Goal: Information Seeking & Learning: Learn about a topic

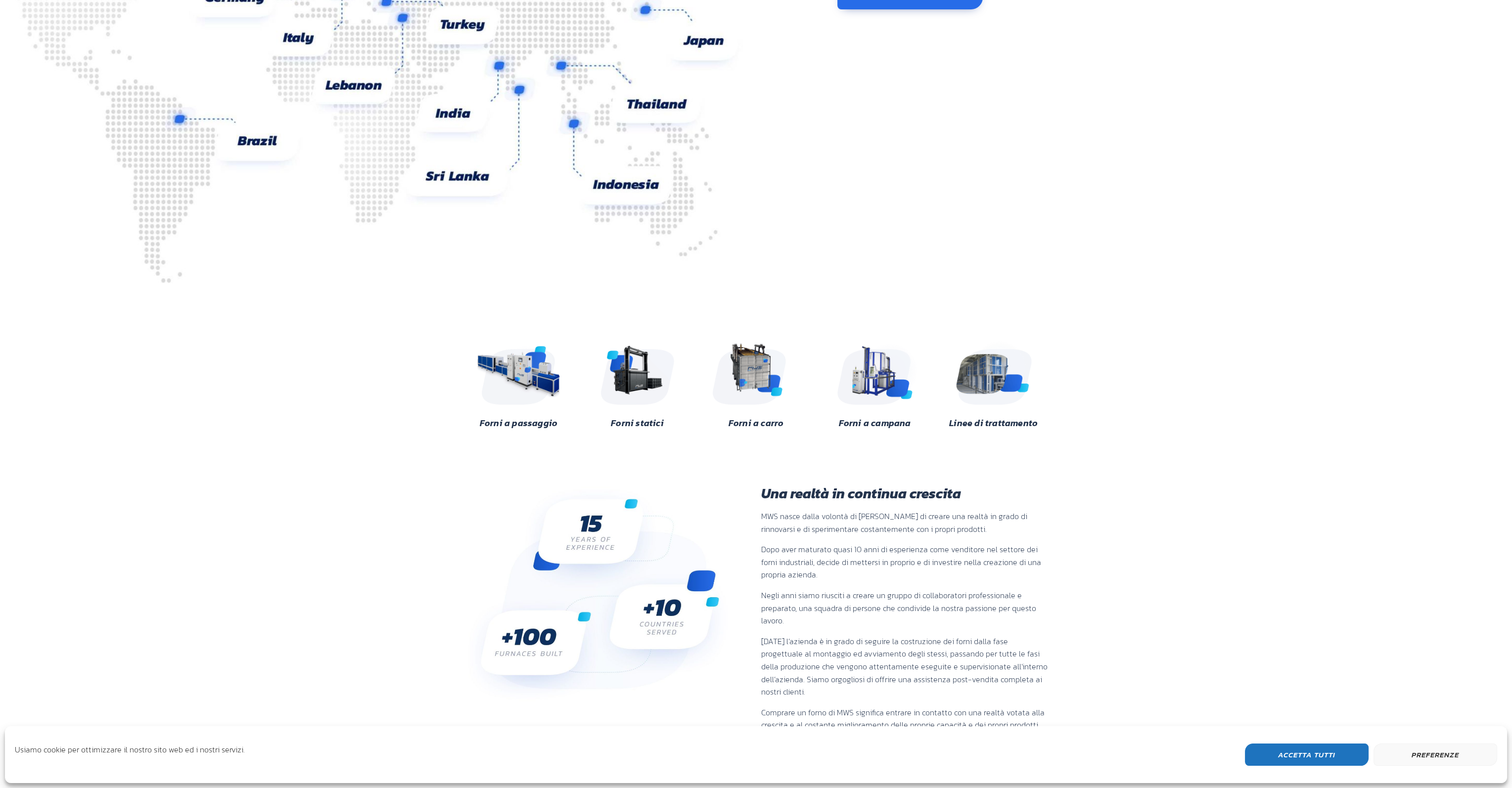
scroll to position [248, 0]
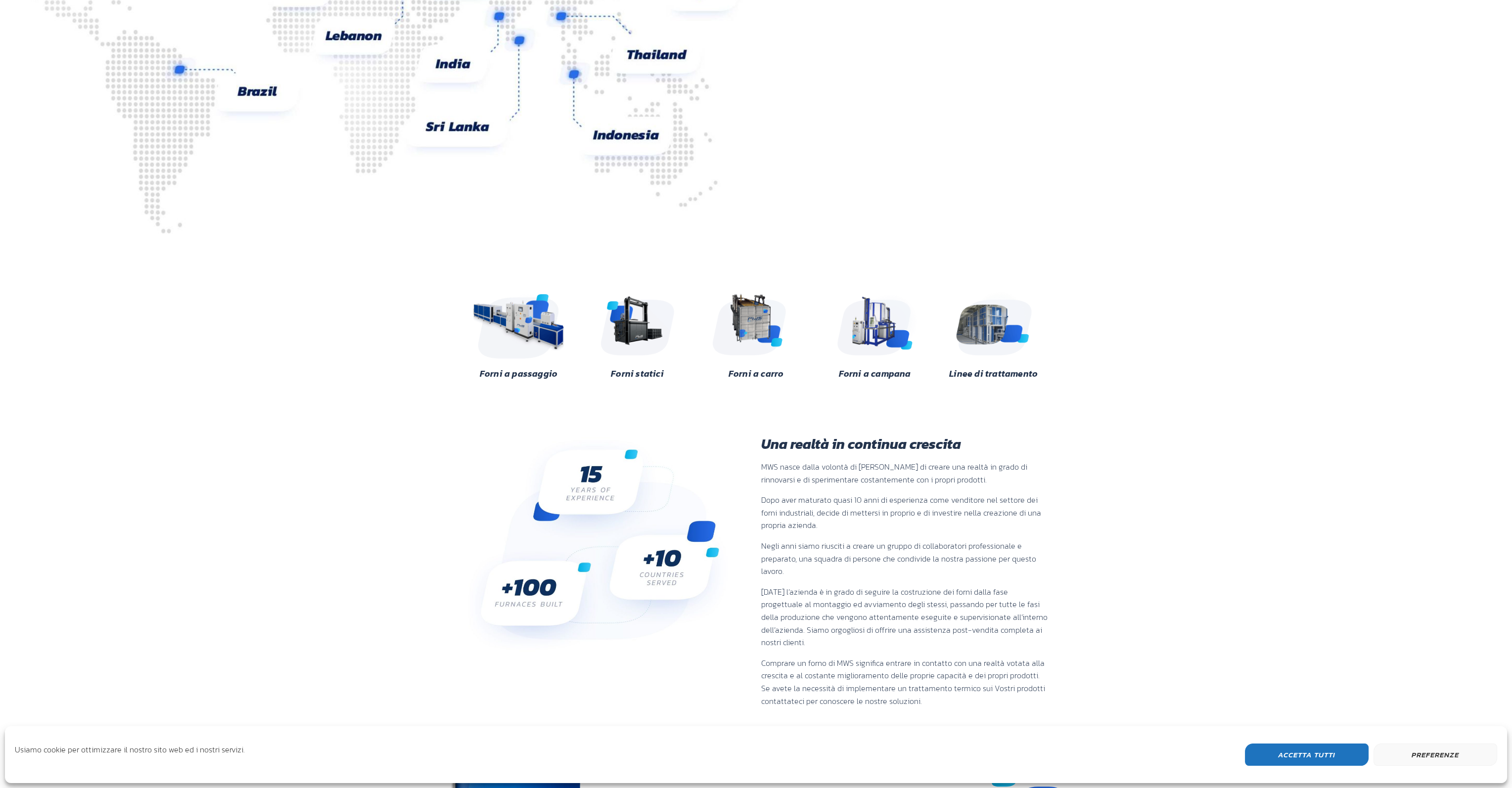
click at [513, 330] on img at bounding box center [519, 323] width 96 height 71
click at [645, 340] on img at bounding box center [638, 323] width 96 height 71
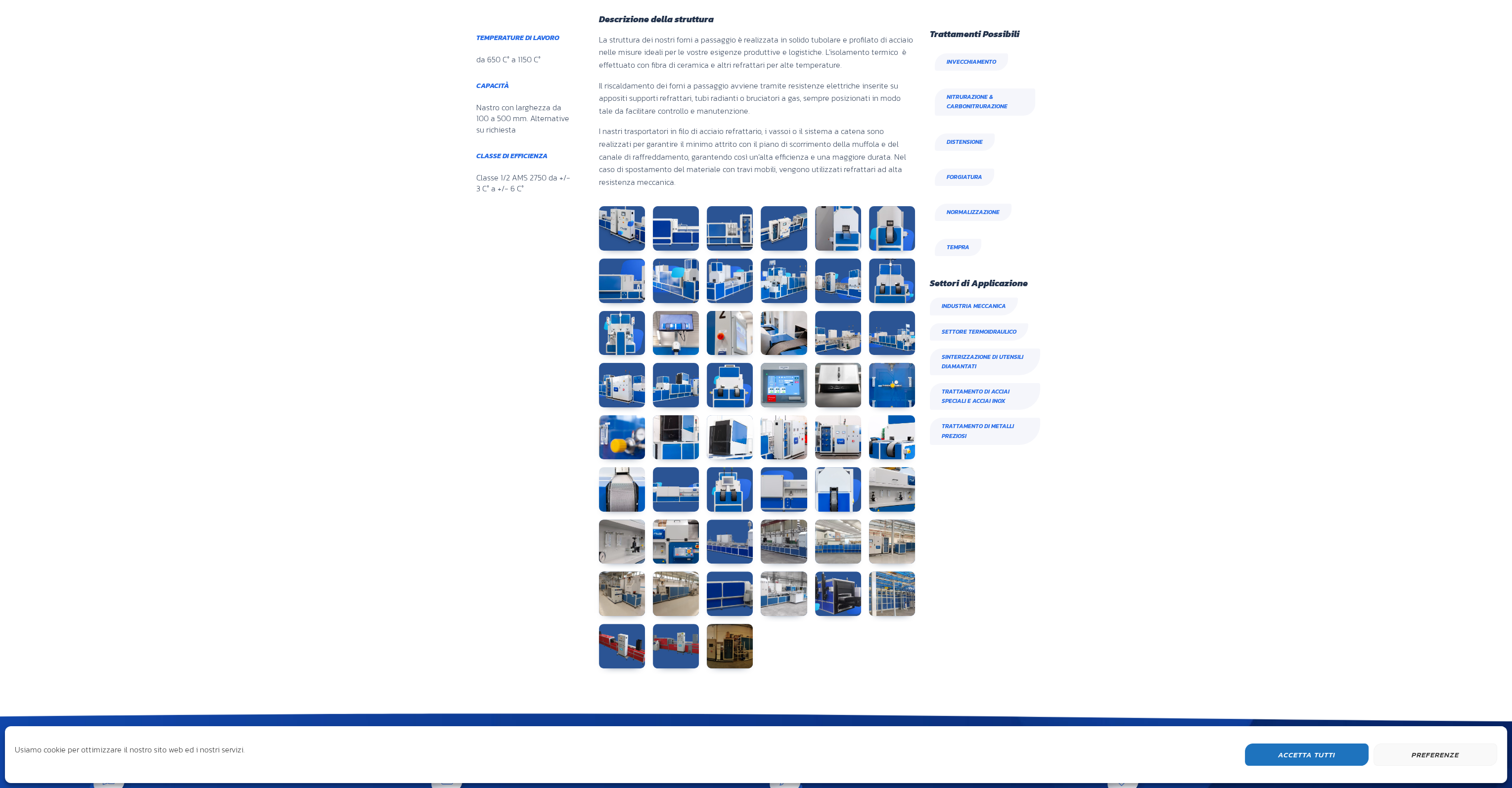
scroll to position [445, 0]
click at [737, 645] on link at bounding box center [730, 645] width 46 height 45
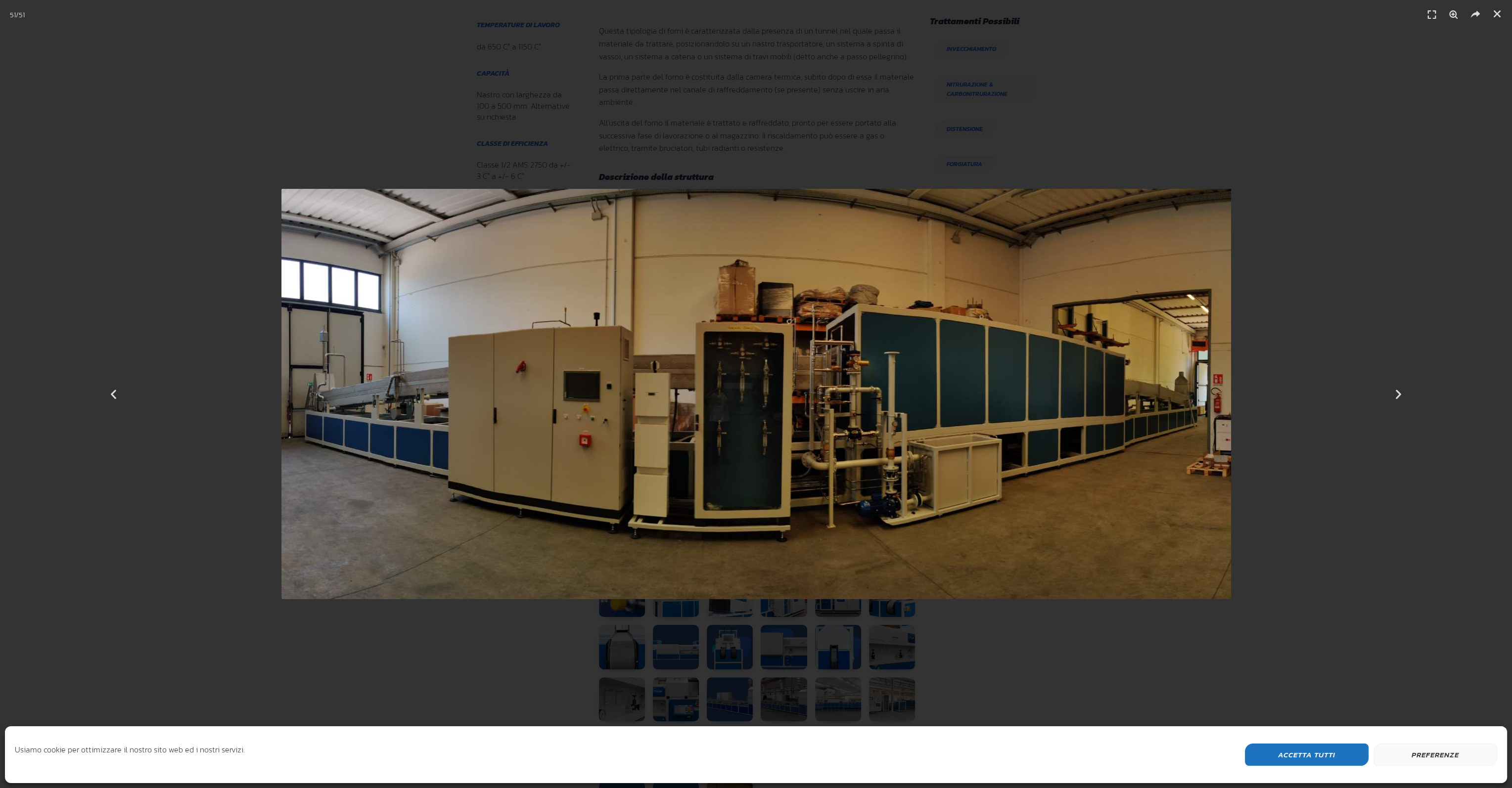
scroll to position [0, 0]
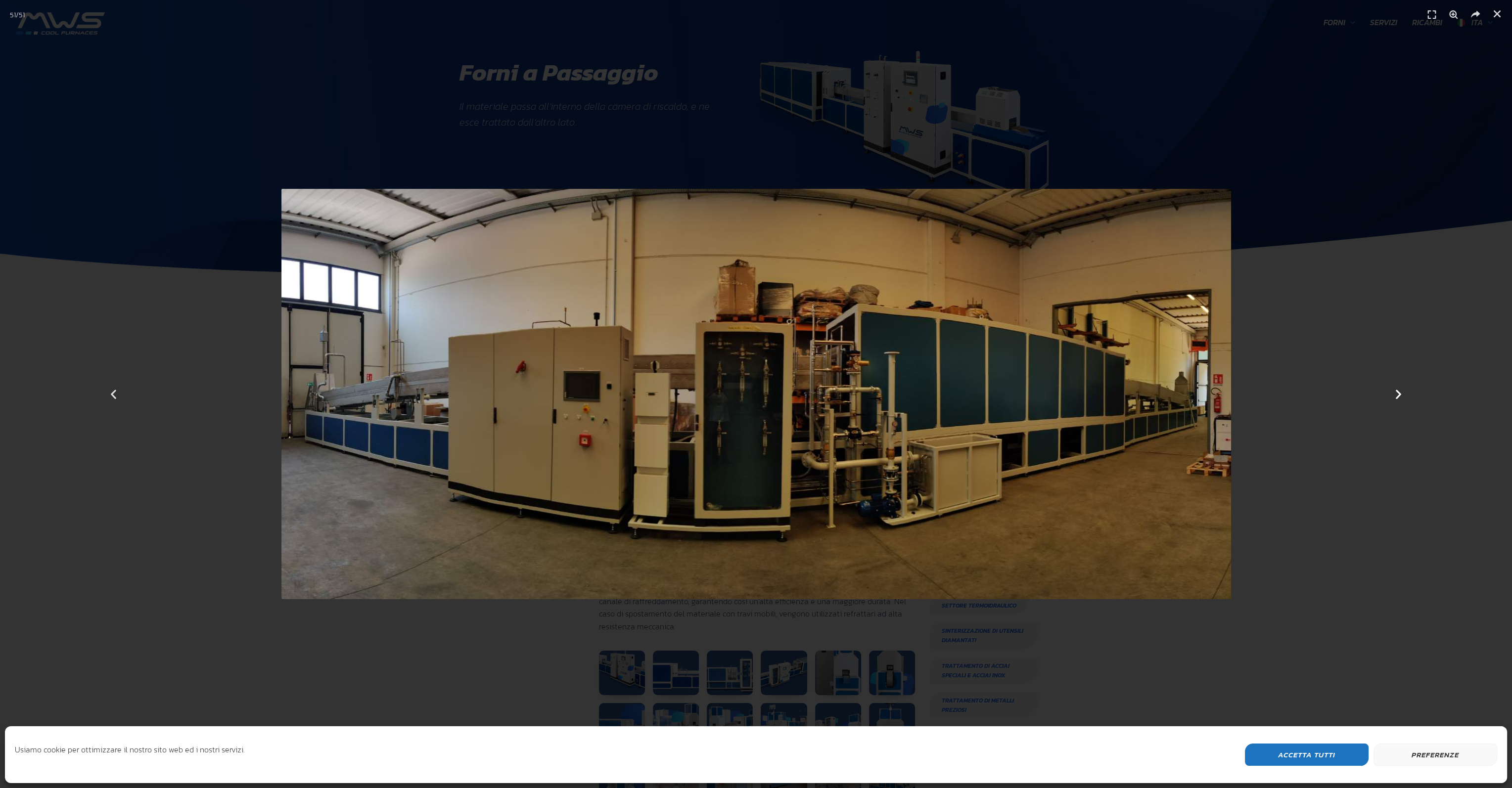
click at [1401, 395] on icon "Next slide" at bounding box center [1399, 394] width 13 height 13
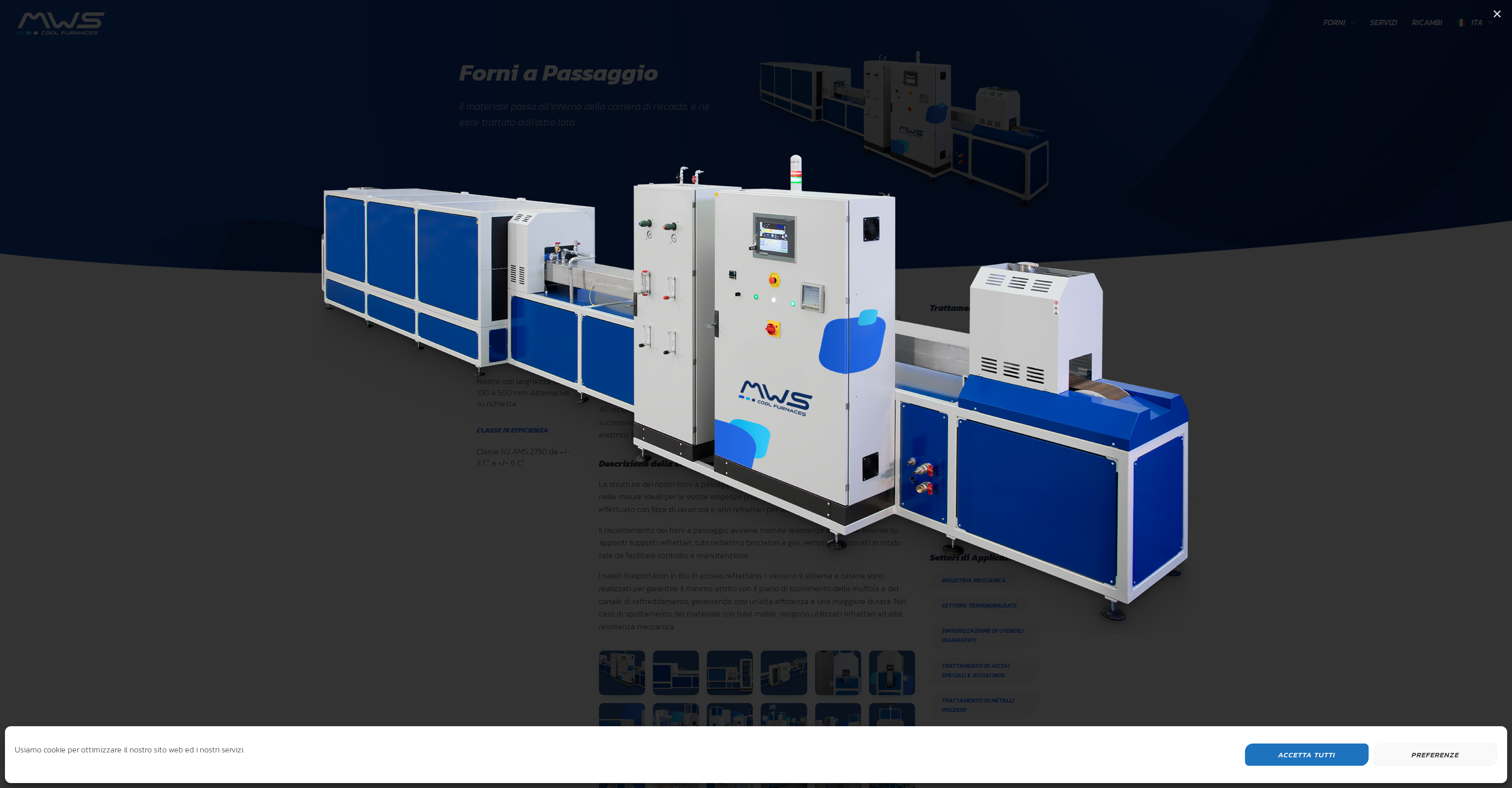
click at [1401, 396] on icon "Next slide" at bounding box center [1399, 394] width 13 height 13
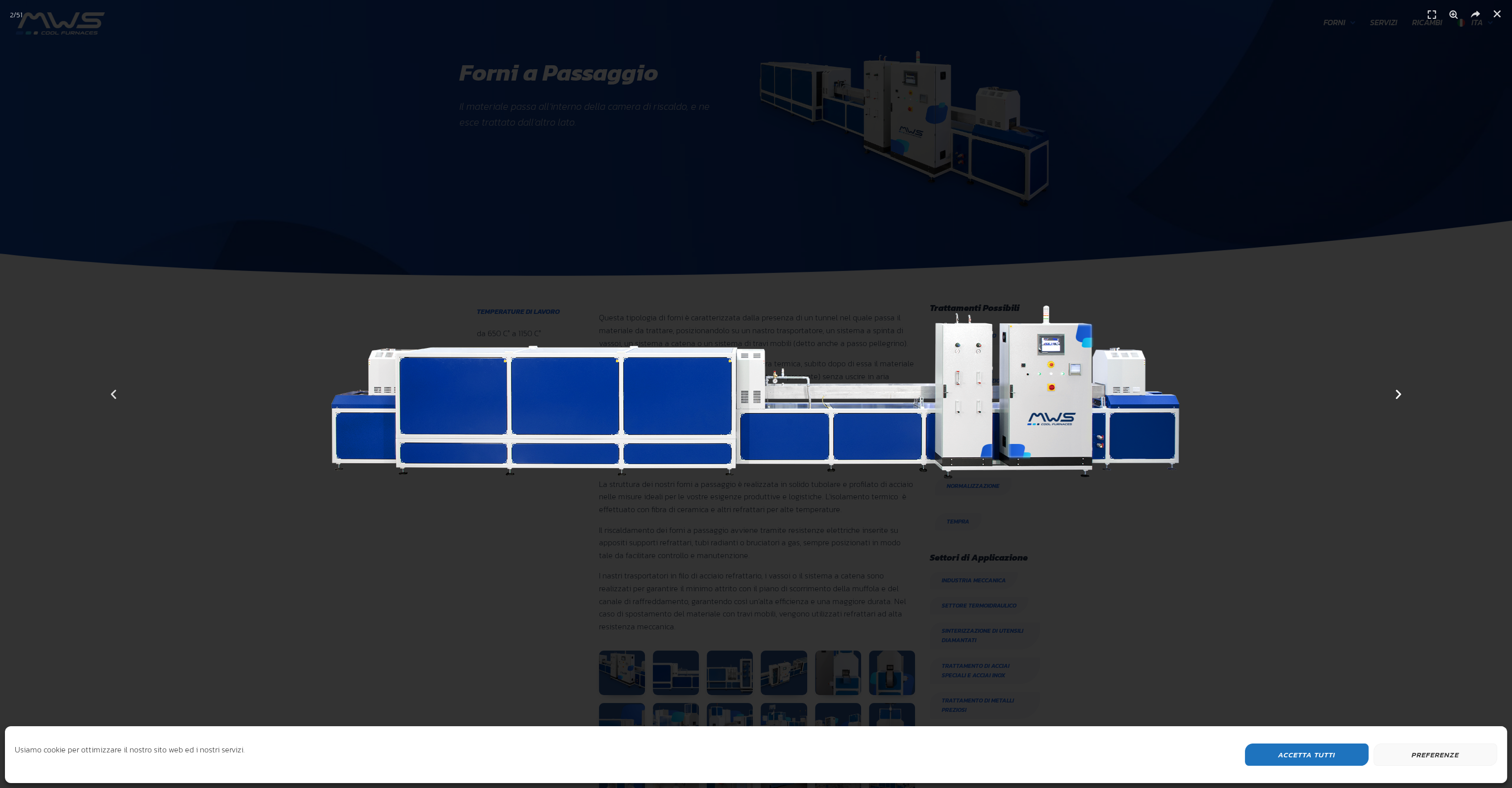
click at [1401, 396] on icon "Next slide" at bounding box center [1399, 394] width 13 height 13
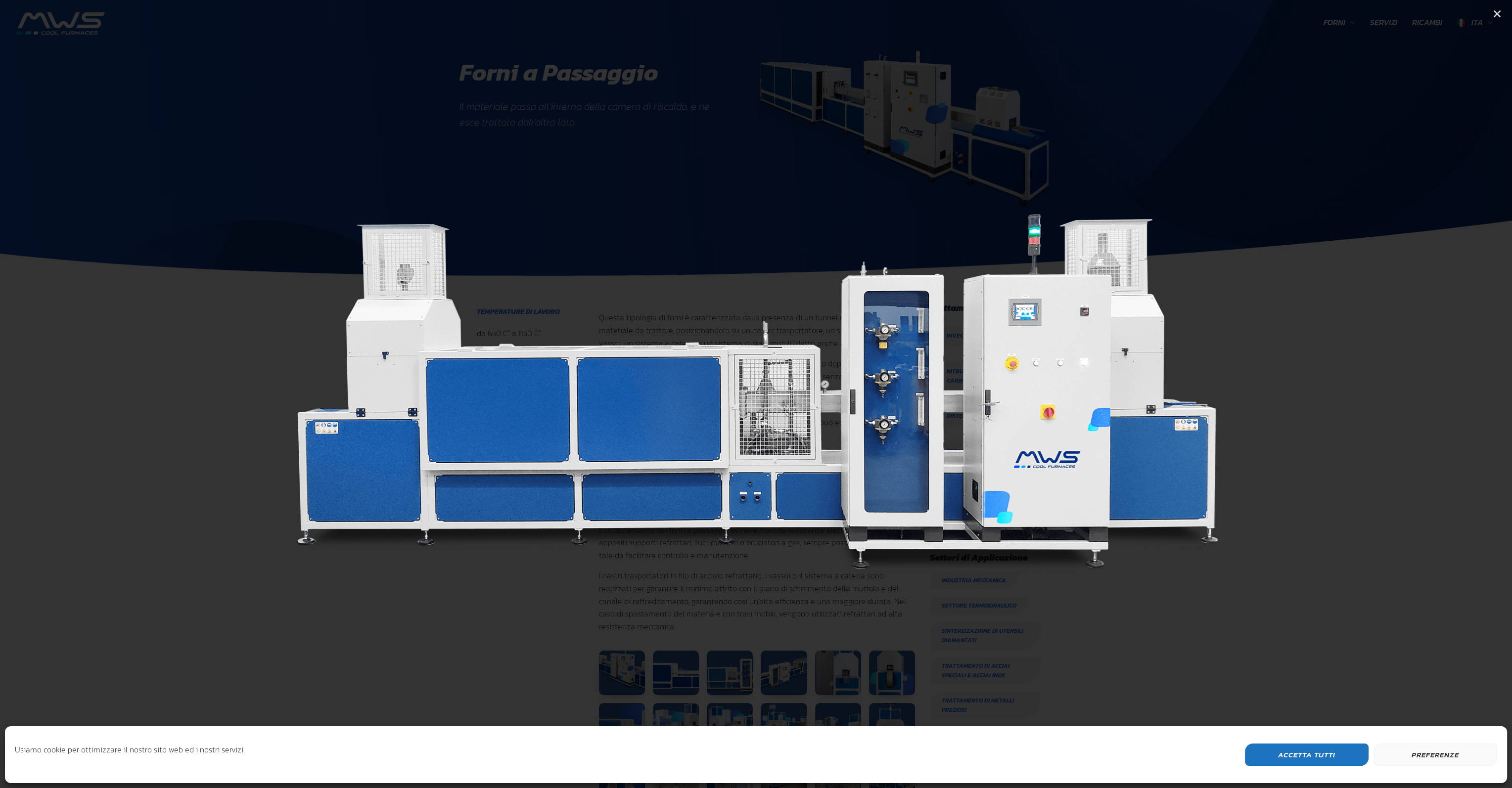
click at [1401, 396] on icon "Next slide" at bounding box center [1399, 394] width 13 height 13
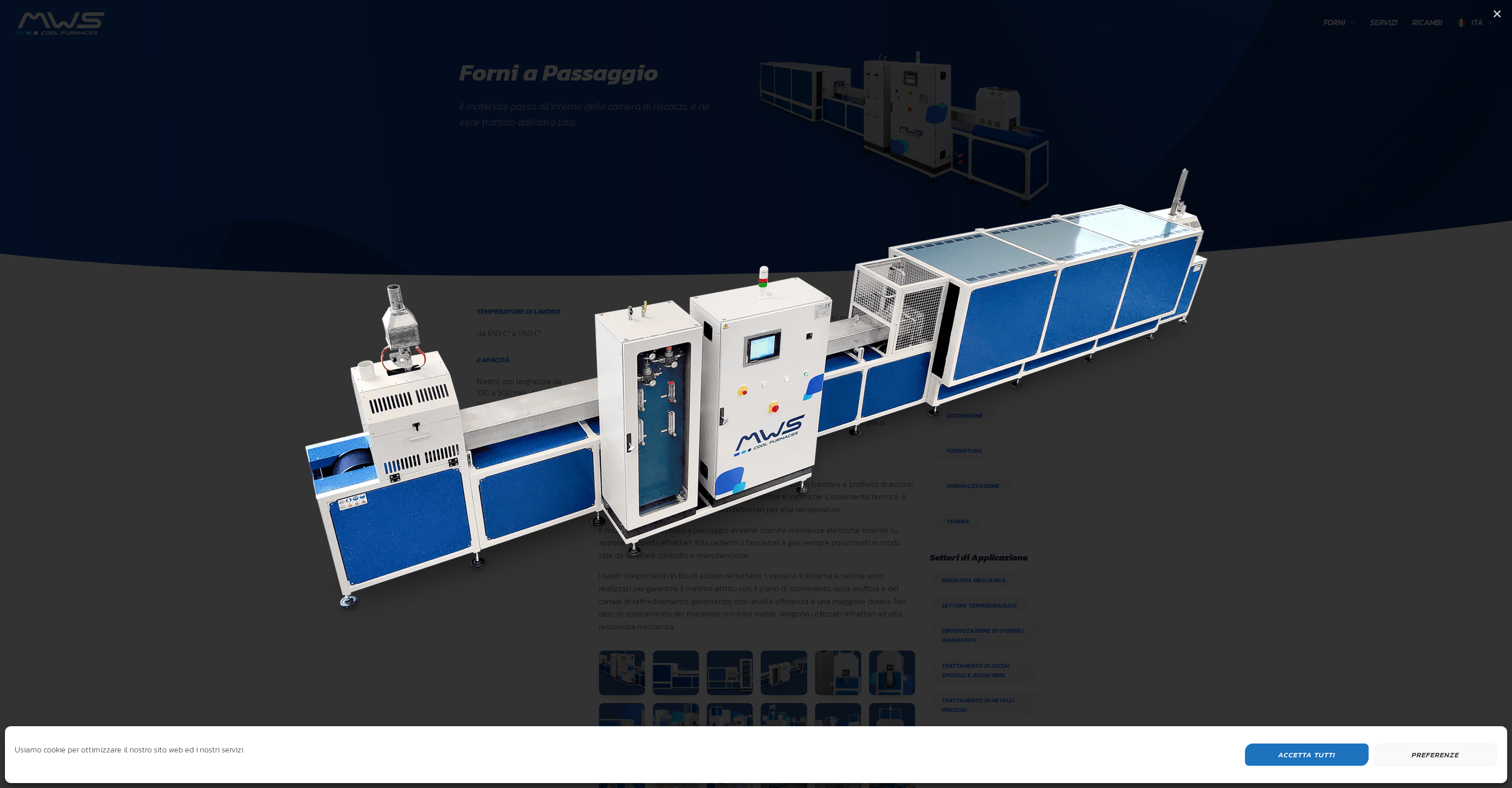
click at [1401, 396] on icon "Next slide" at bounding box center [1399, 394] width 13 height 13
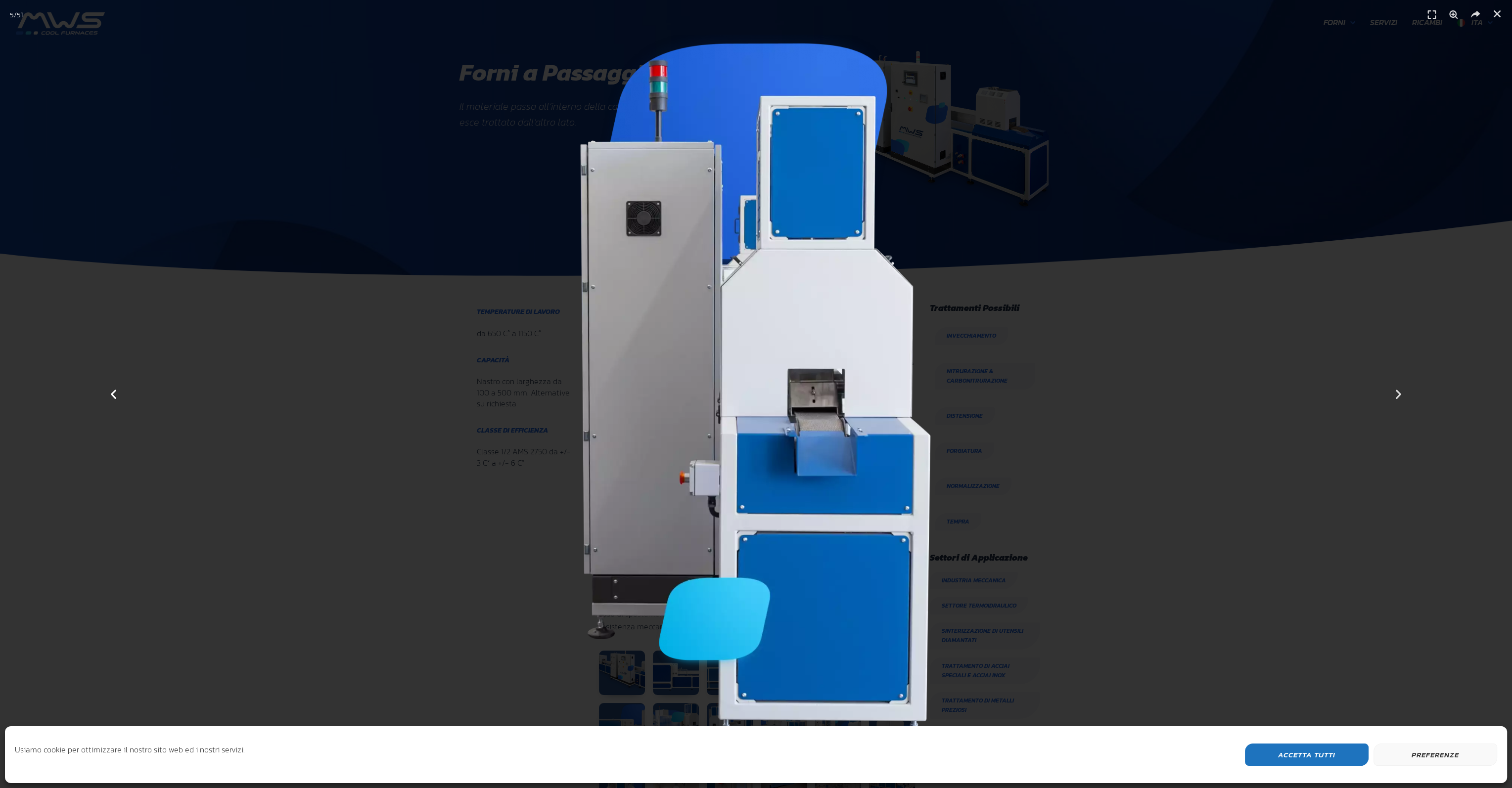
click at [110, 392] on icon "Previous slide" at bounding box center [113, 394] width 13 height 13
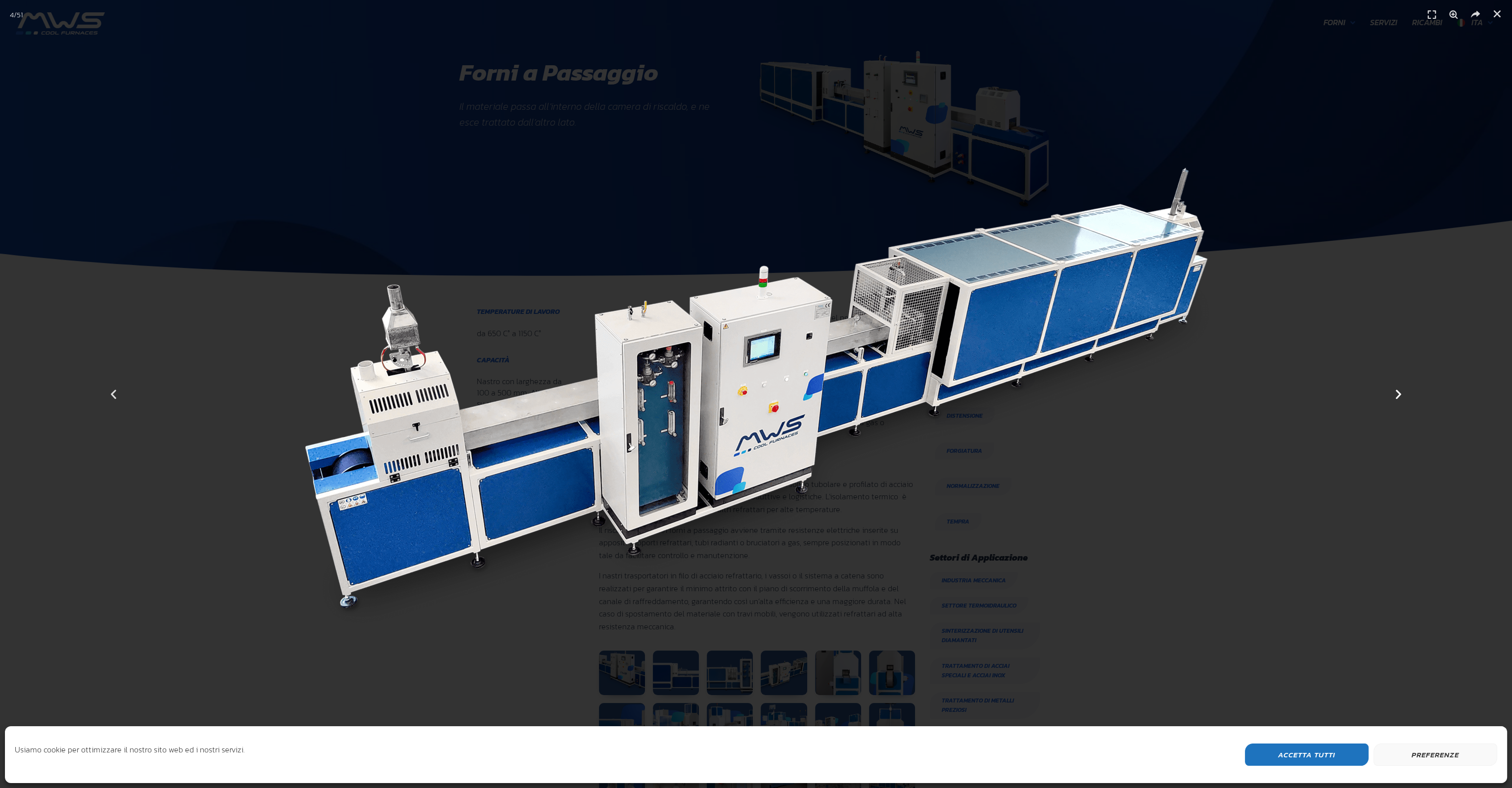
click at [1399, 392] on icon "Next slide" at bounding box center [1399, 394] width 13 height 13
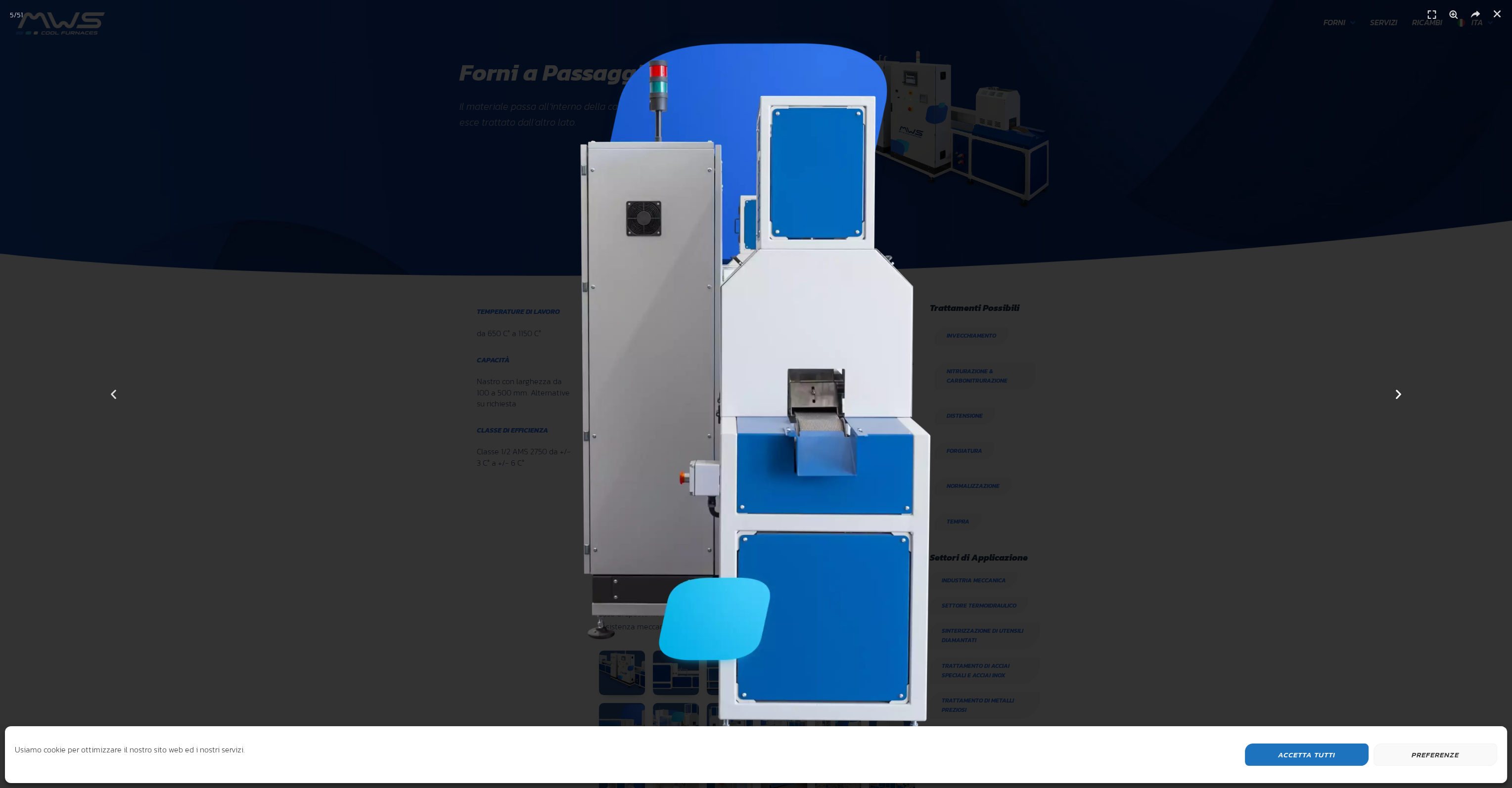
click at [1400, 393] on icon "Next slide" at bounding box center [1399, 394] width 13 height 13
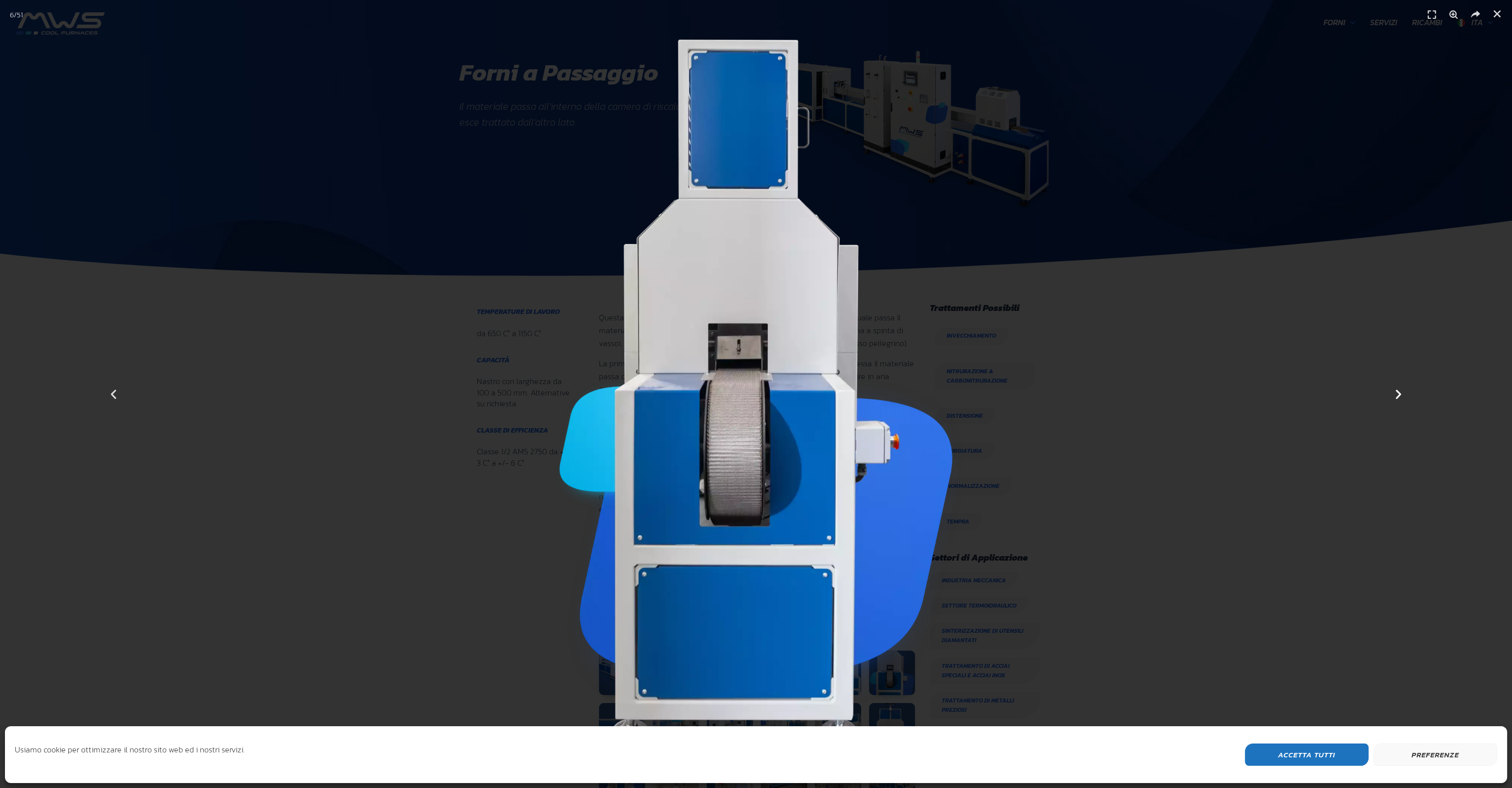
click at [1400, 393] on icon "Next slide" at bounding box center [1399, 394] width 13 height 13
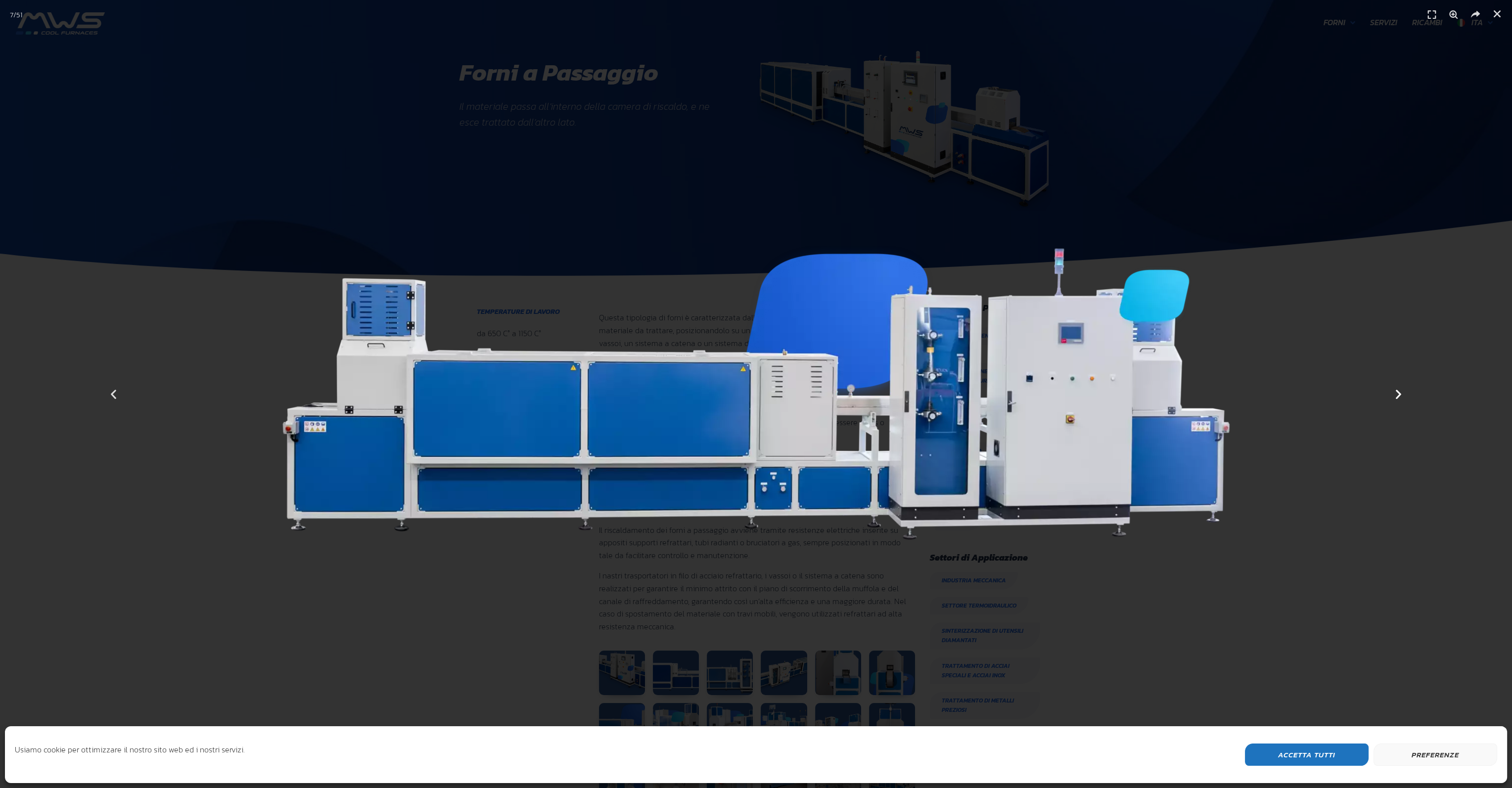
click at [1400, 393] on icon "Next slide" at bounding box center [1399, 394] width 13 height 13
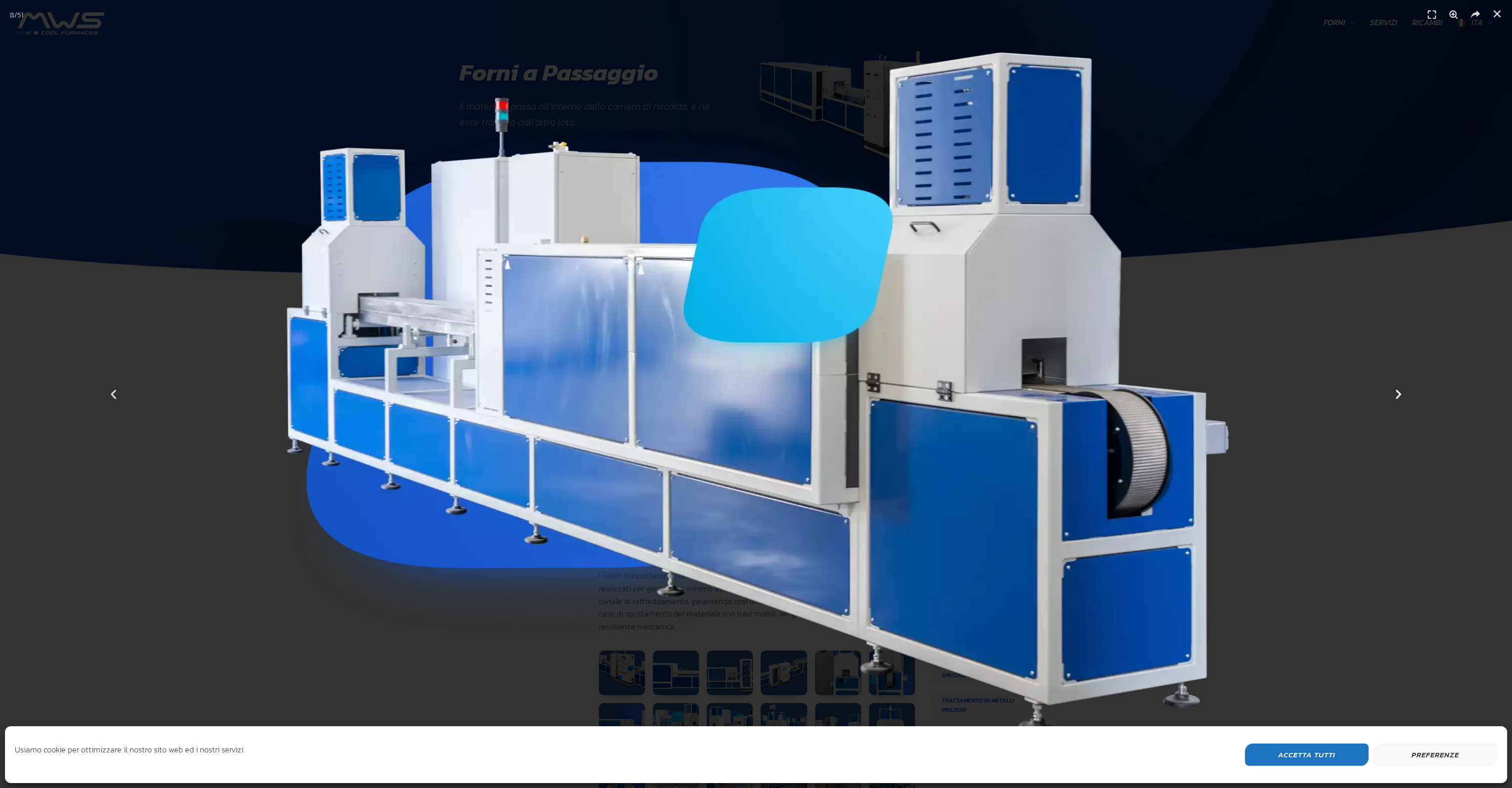
click at [1399, 392] on icon "Next slide" at bounding box center [1399, 394] width 13 height 13
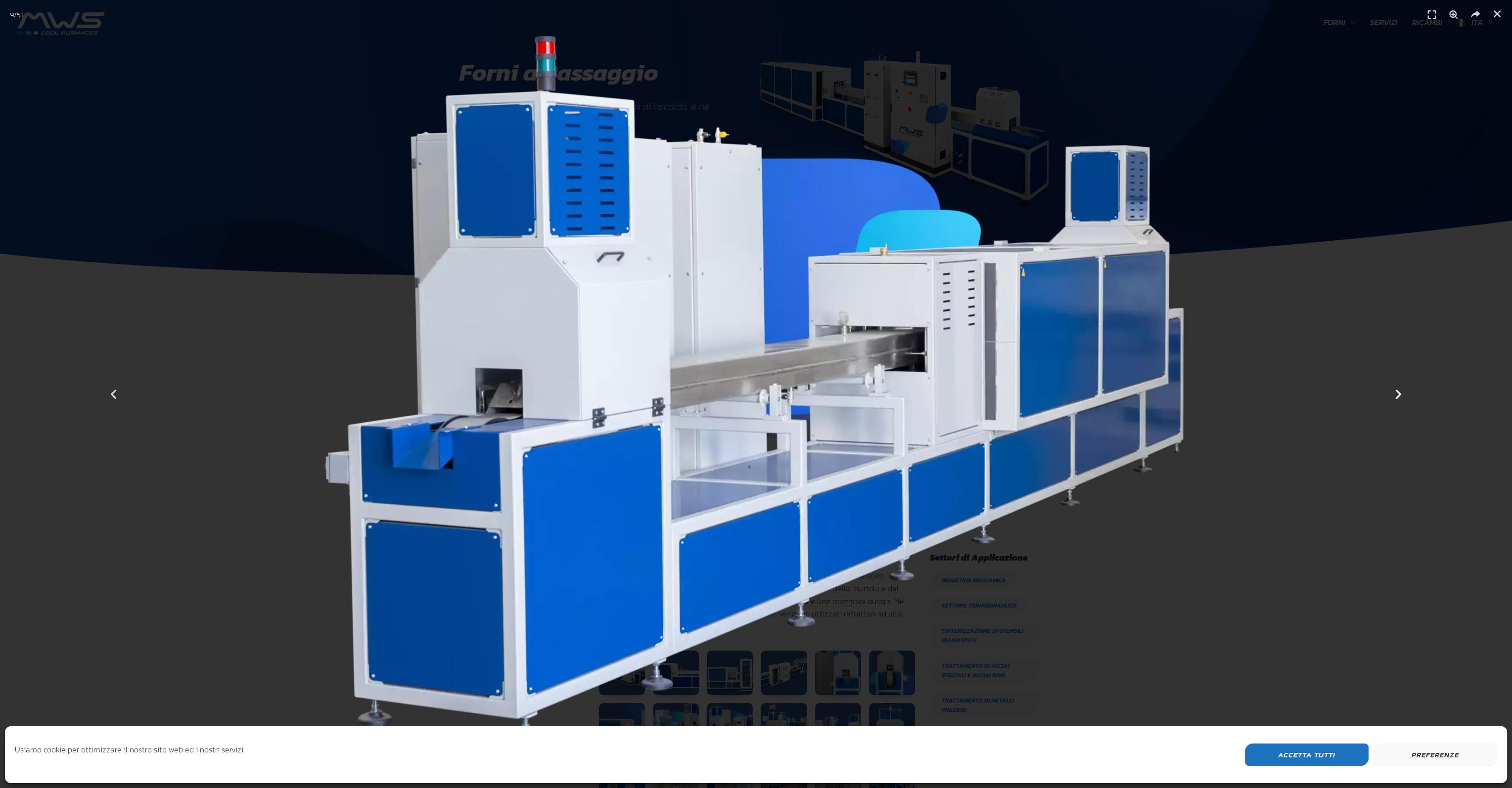
click at [1399, 392] on icon "Next slide" at bounding box center [1399, 394] width 13 height 13
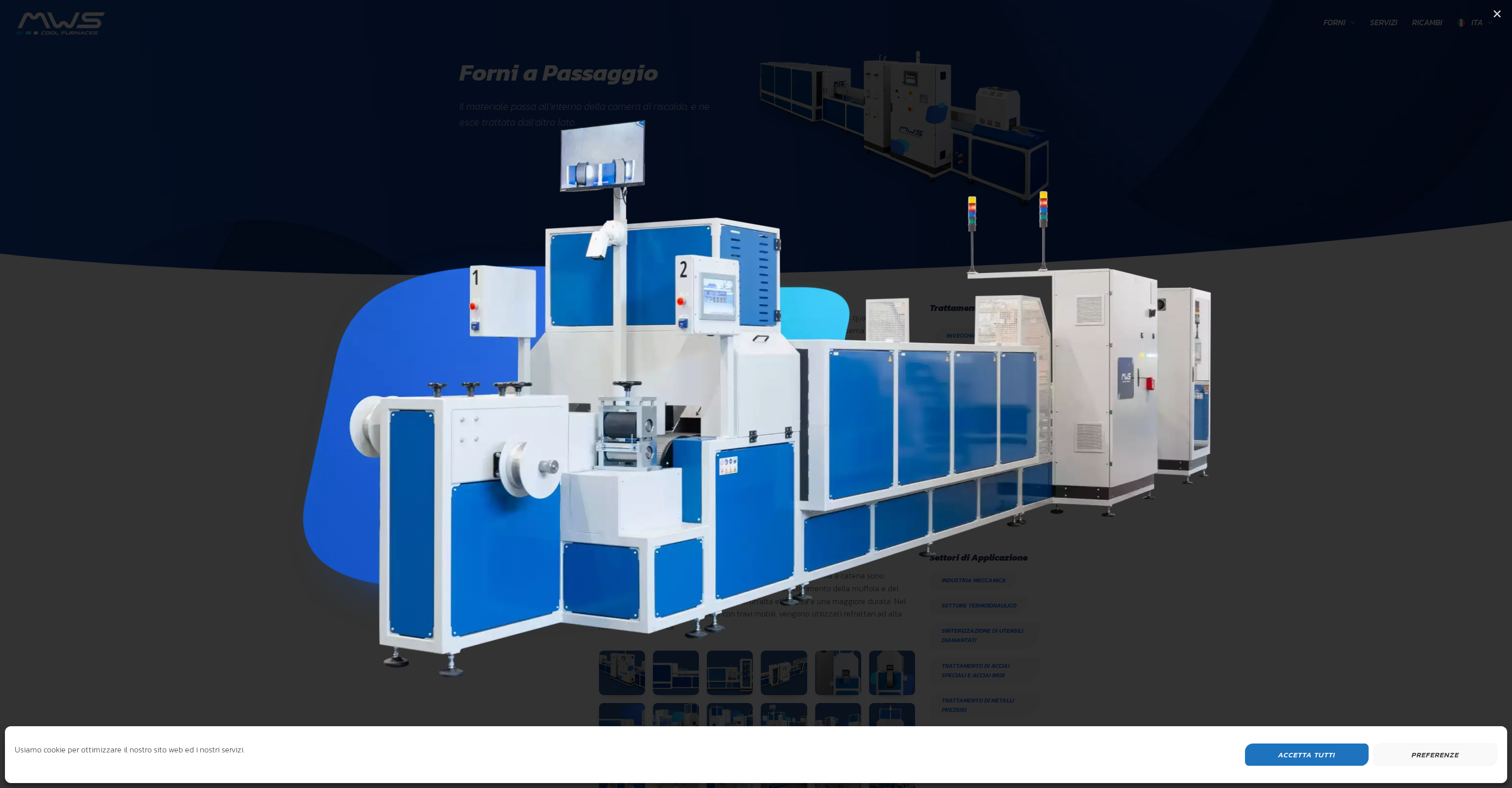
click at [1399, 392] on icon "Next slide" at bounding box center [1399, 394] width 13 height 13
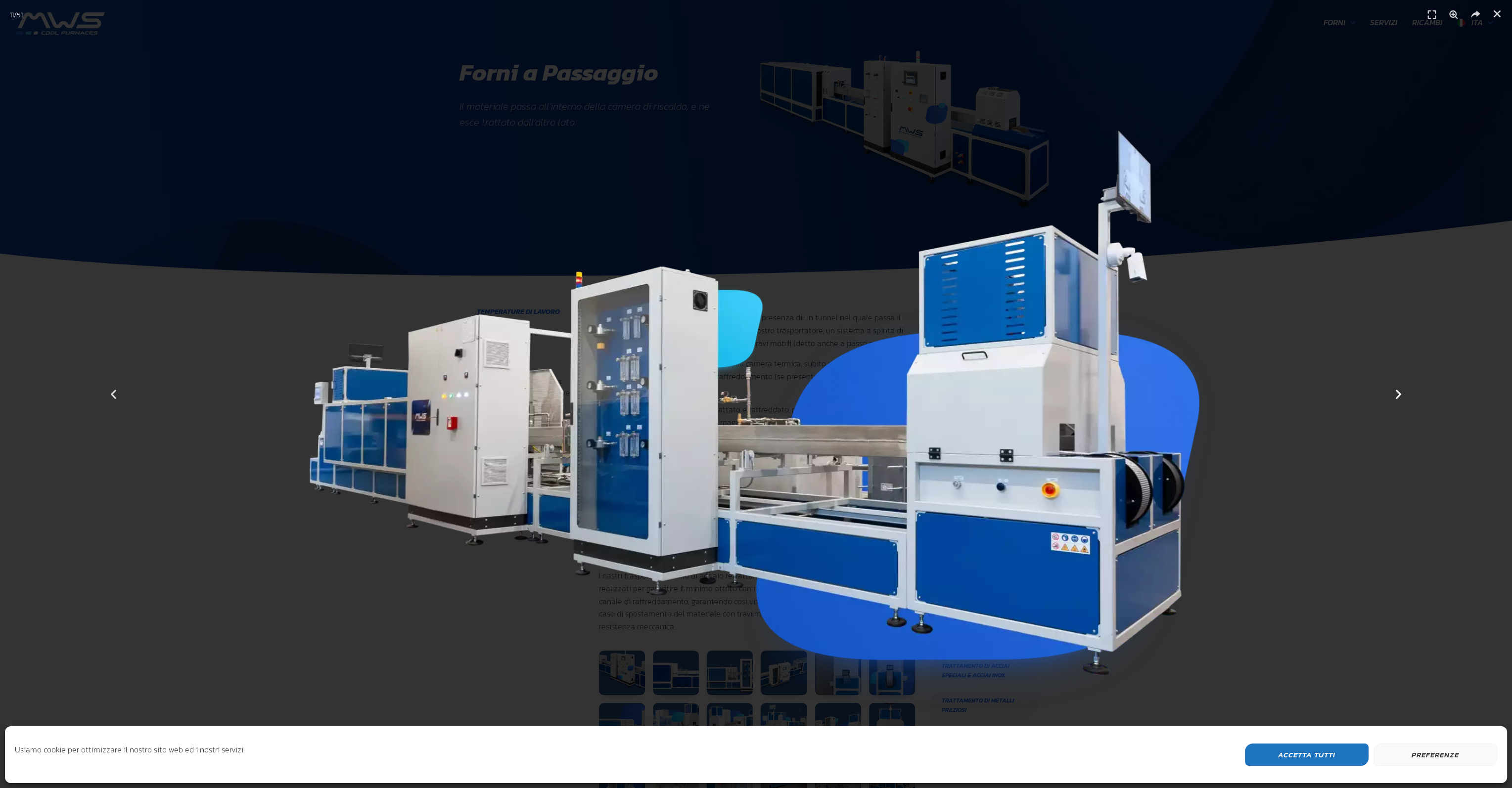
click at [1399, 392] on icon "Next slide" at bounding box center [1399, 394] width 13 height 13
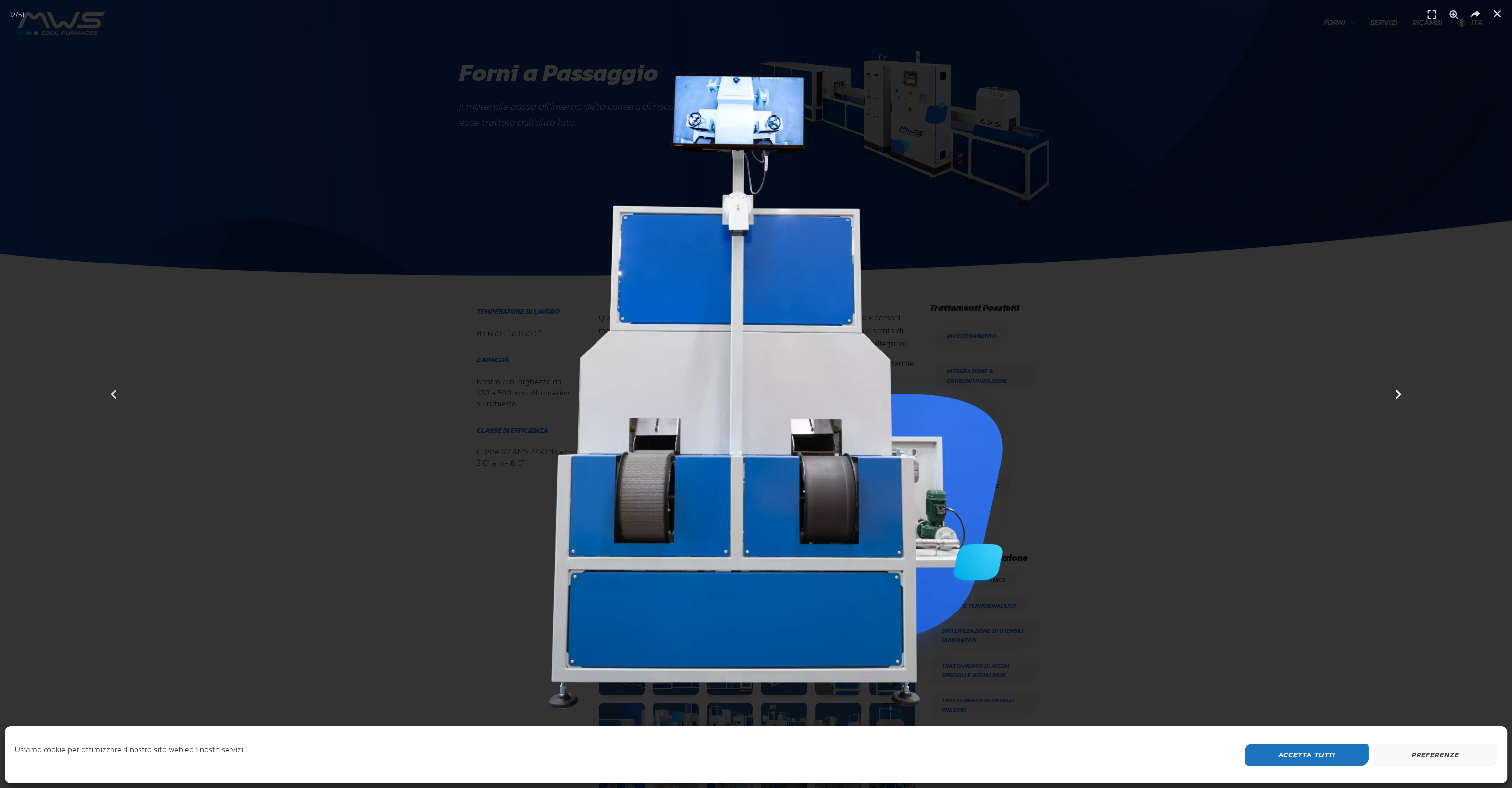
click at [1399, 392] on icon "Next slide" at bounding box center [1399, 394] width 13 height 13
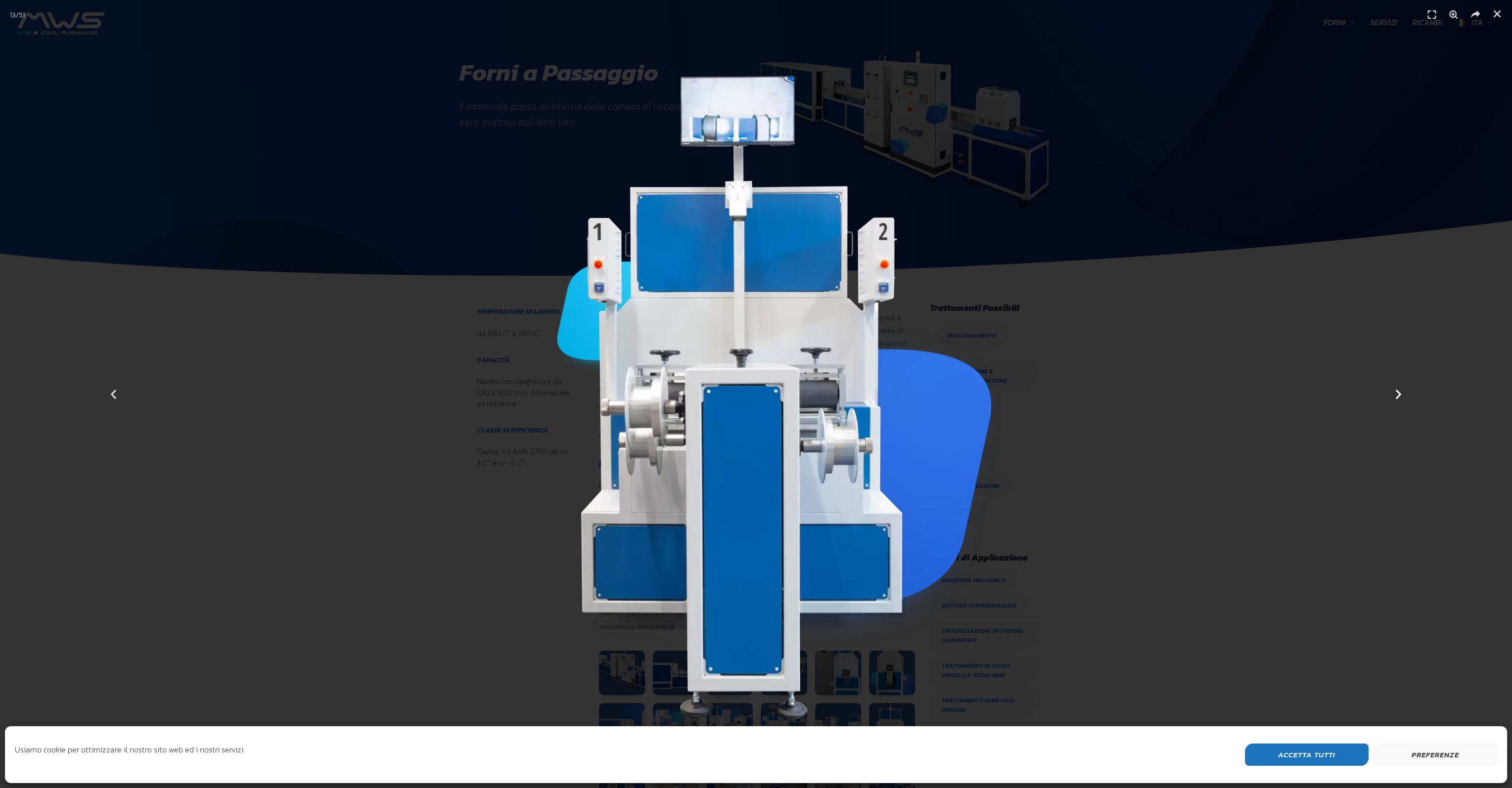
click at [1399, 392] on icon "Next slide" at bounding box center [1399, 394] width 13 height 13
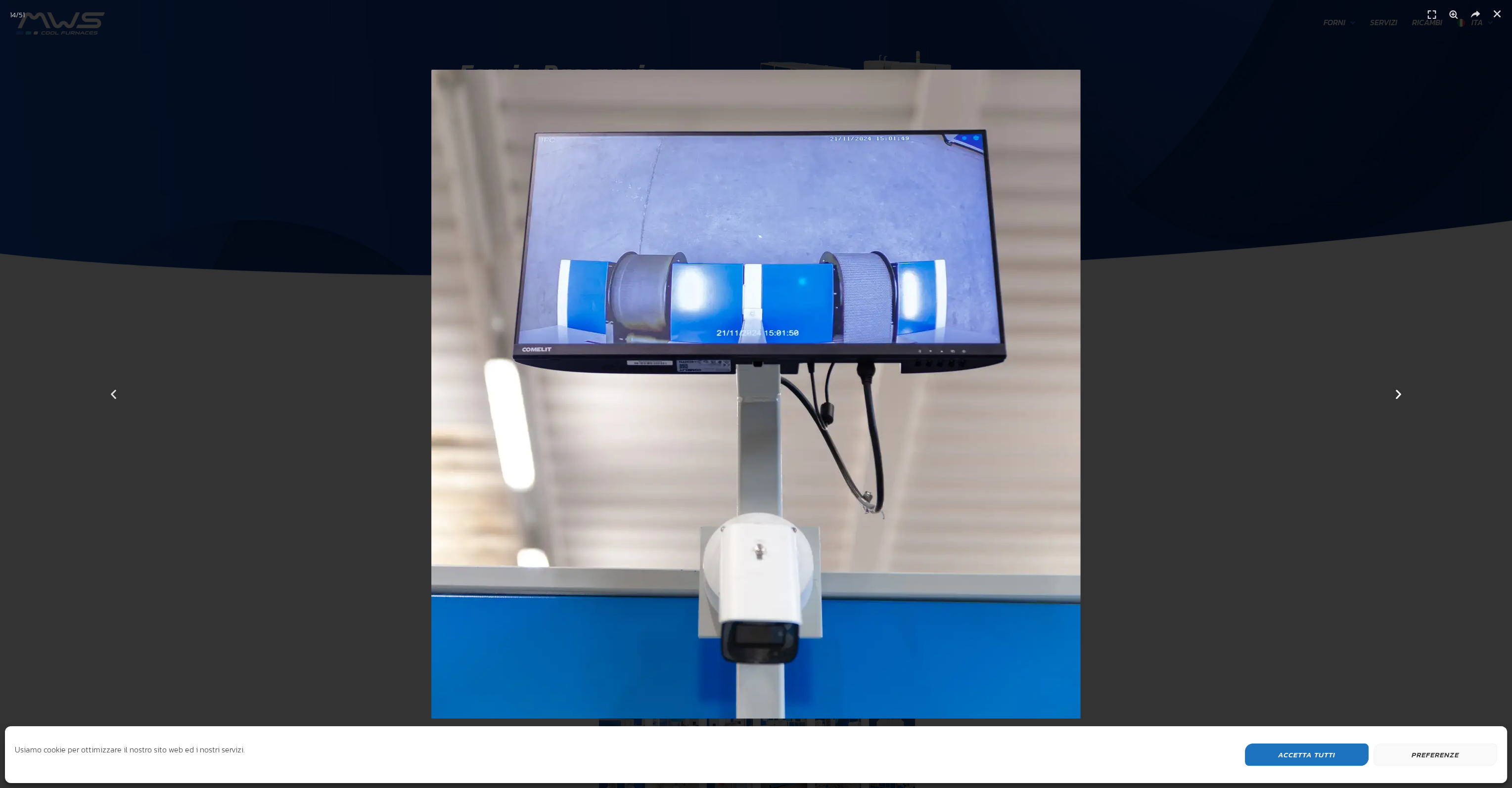
click at [1398, 392] on icon "Next slide" at bounding box center [1399, 394] width 13 height 13
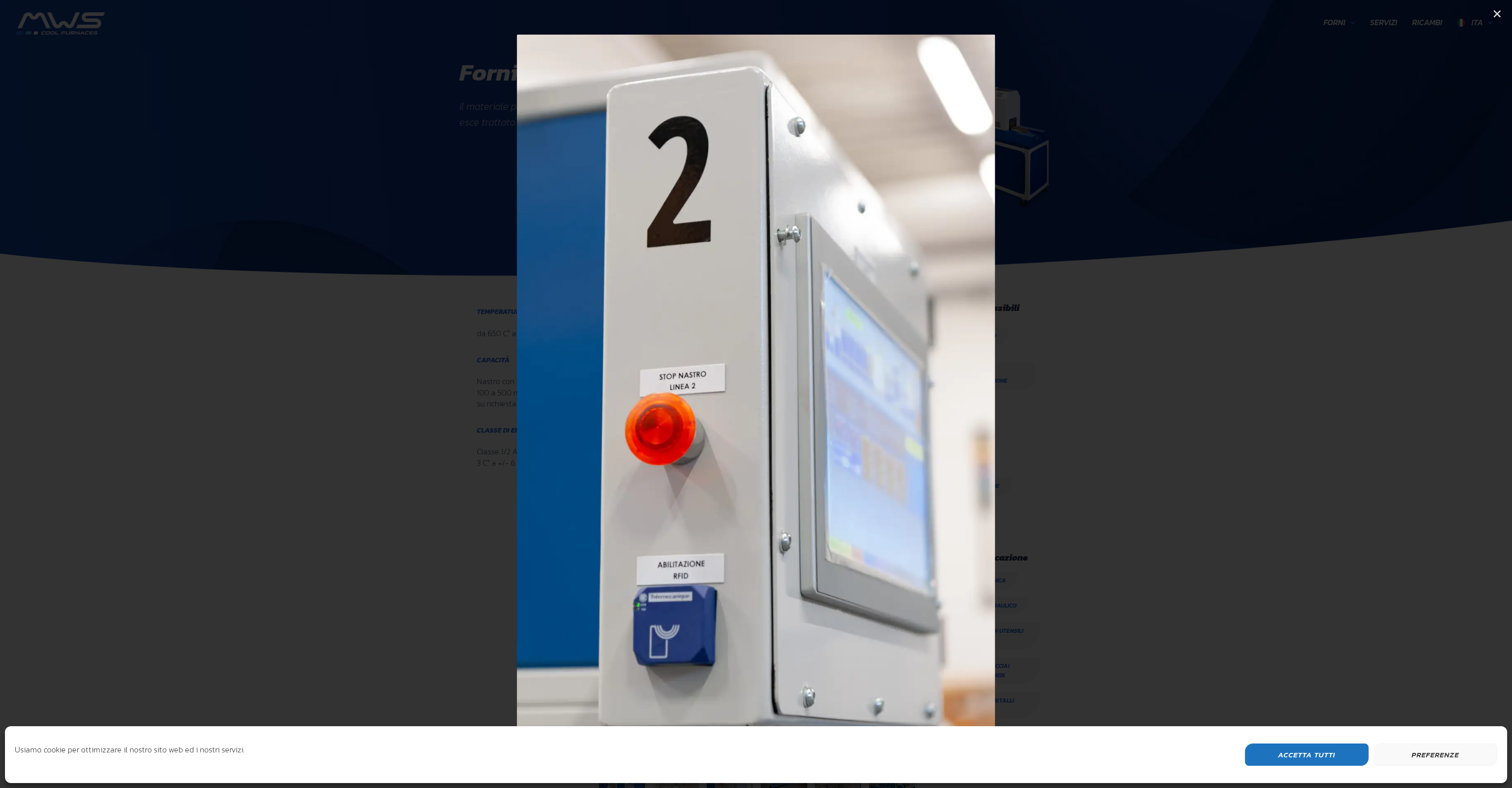
click at [1398, 392] on icon "Next slide" at bounding box center [1399, 394] width 13 height 13
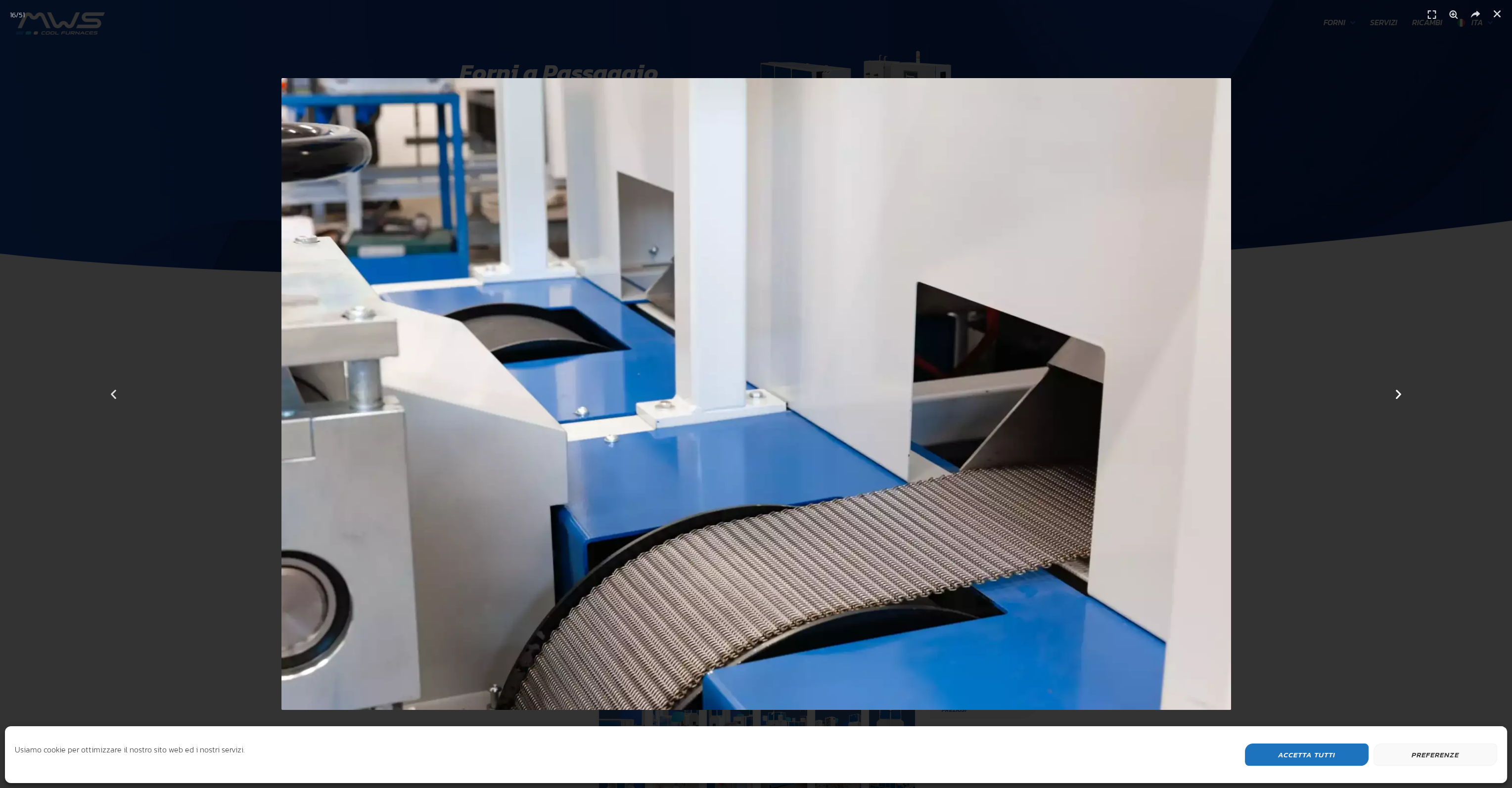
click at [1398, 392] on icon "Next slide" at bounding box center [1399, 394] width 13 height 13
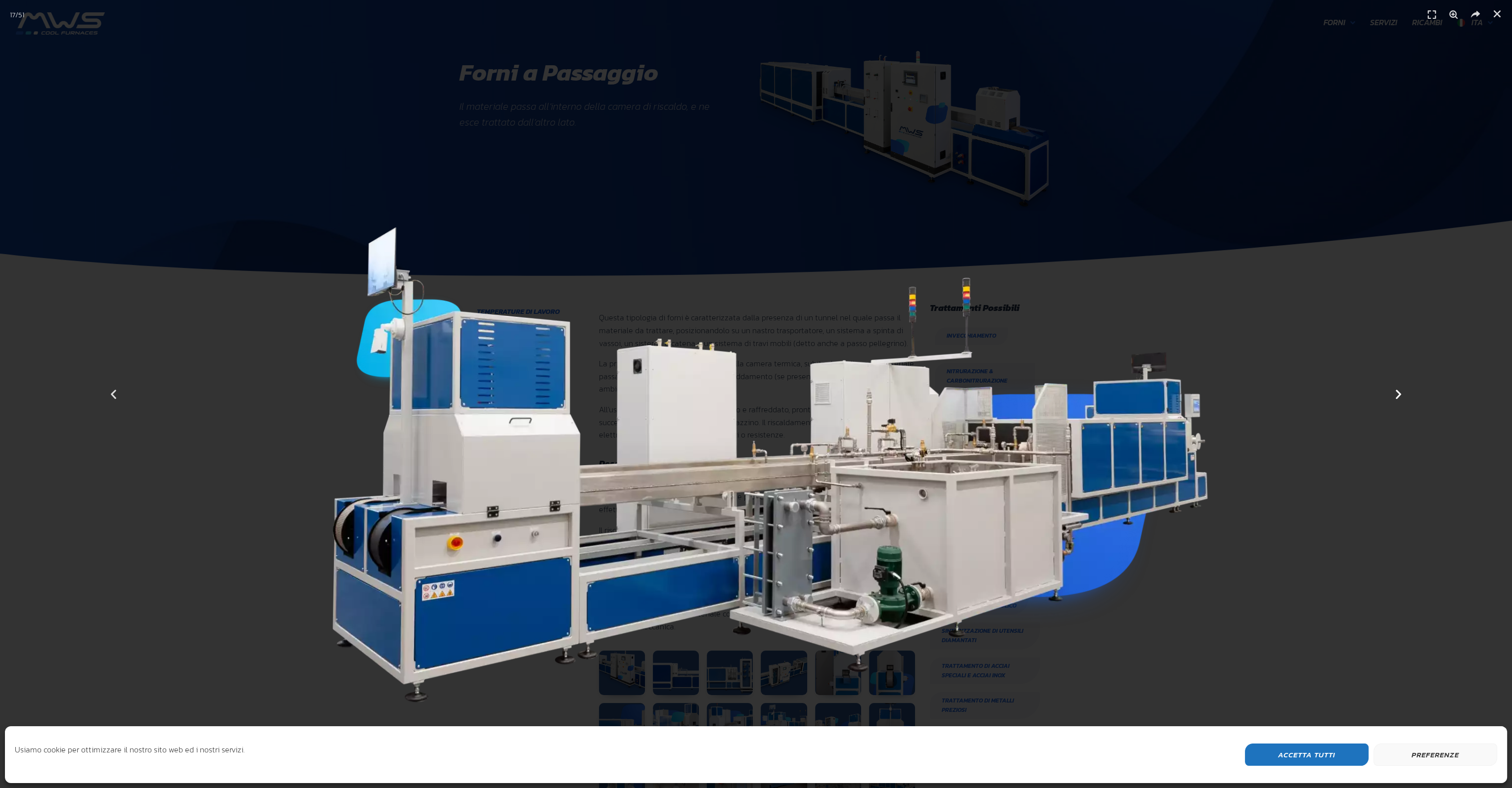
click at [1398, 392] on icon "Next slide" at bounding box center [1399, 394] width 13 height 13
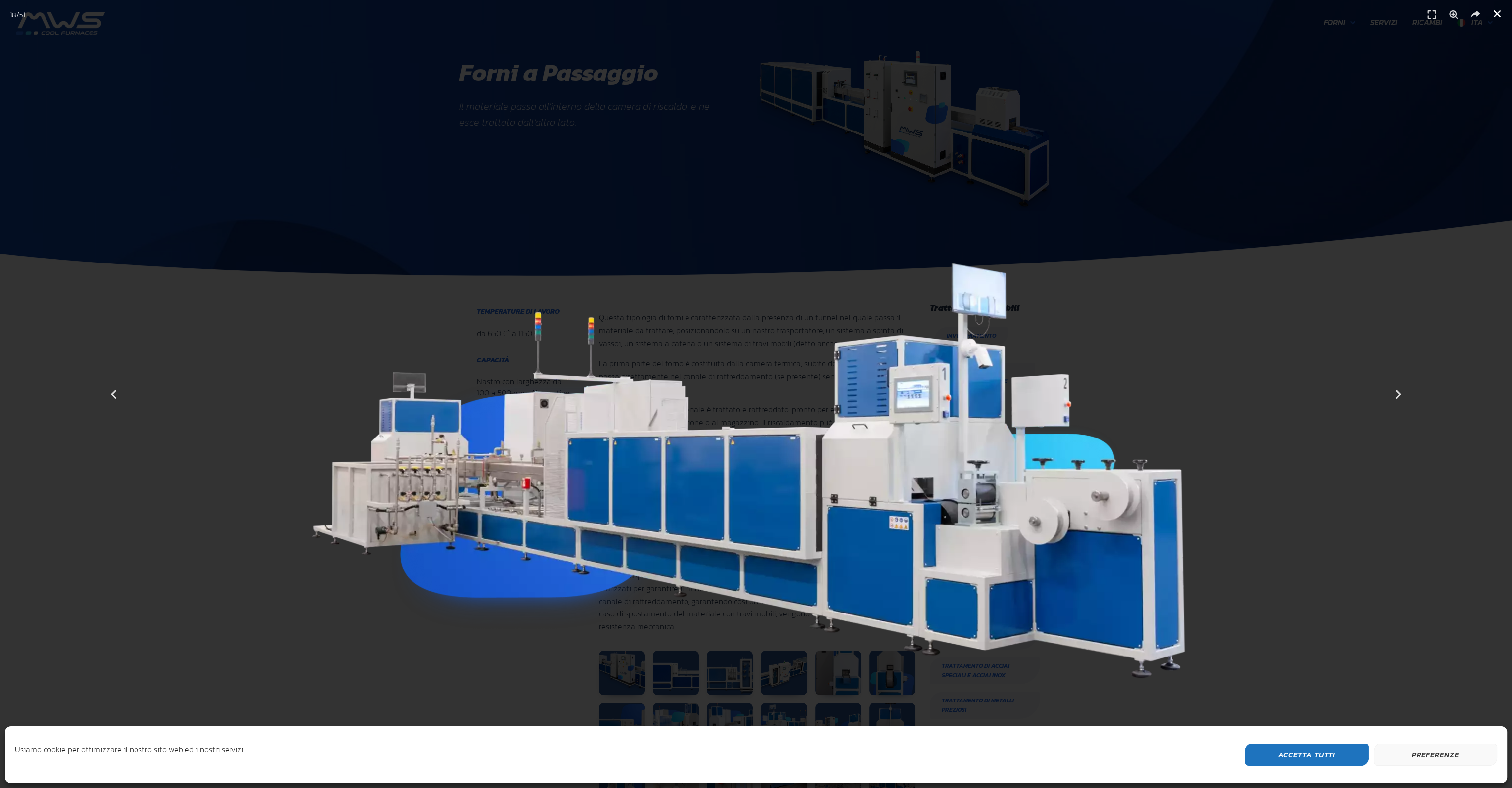
click at [1498, 13] on icon "Chiudi (Esc)" at bounding box center [1497, 13] width 10 height 10
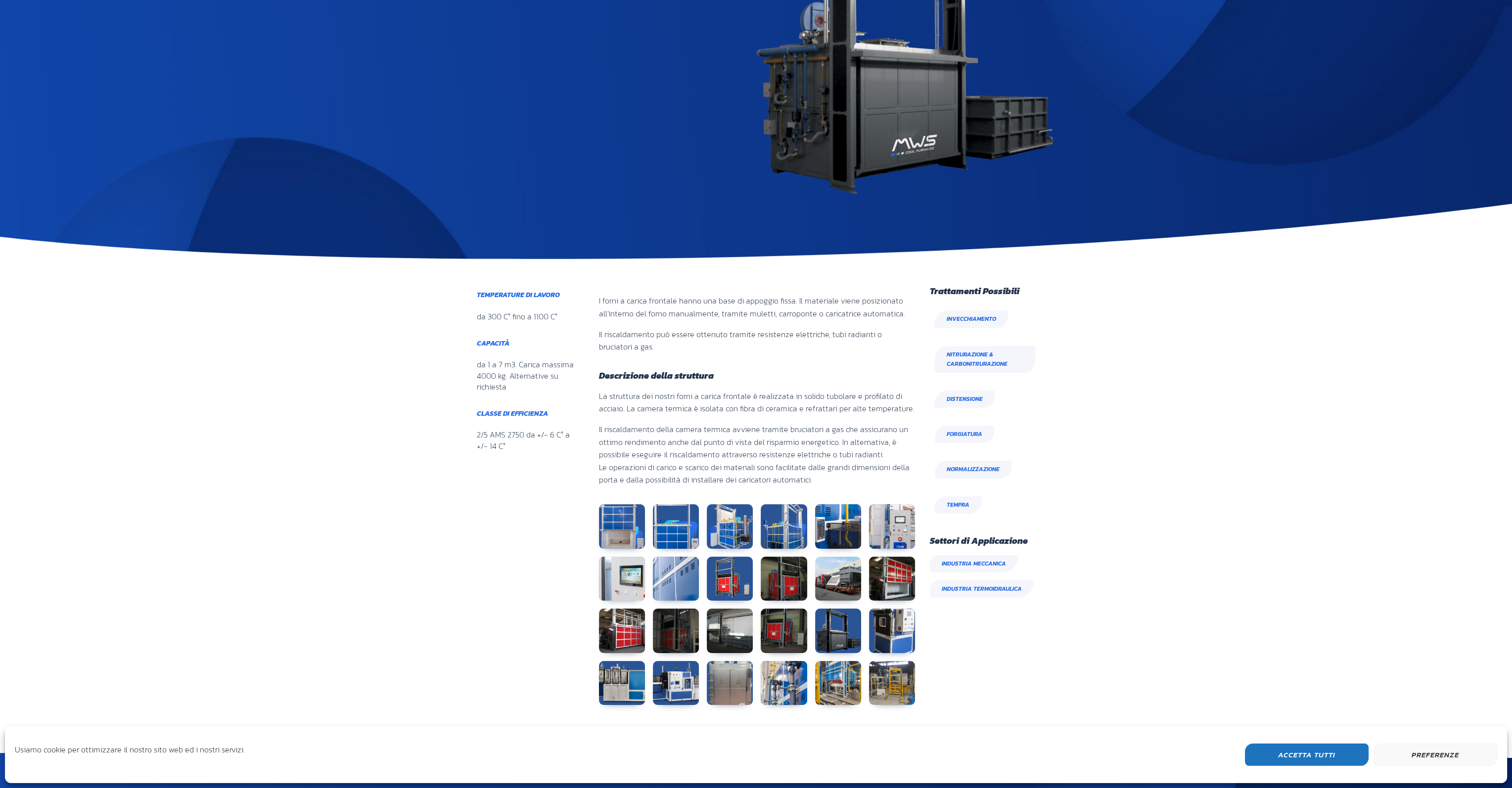
scroll to position [198, 0]
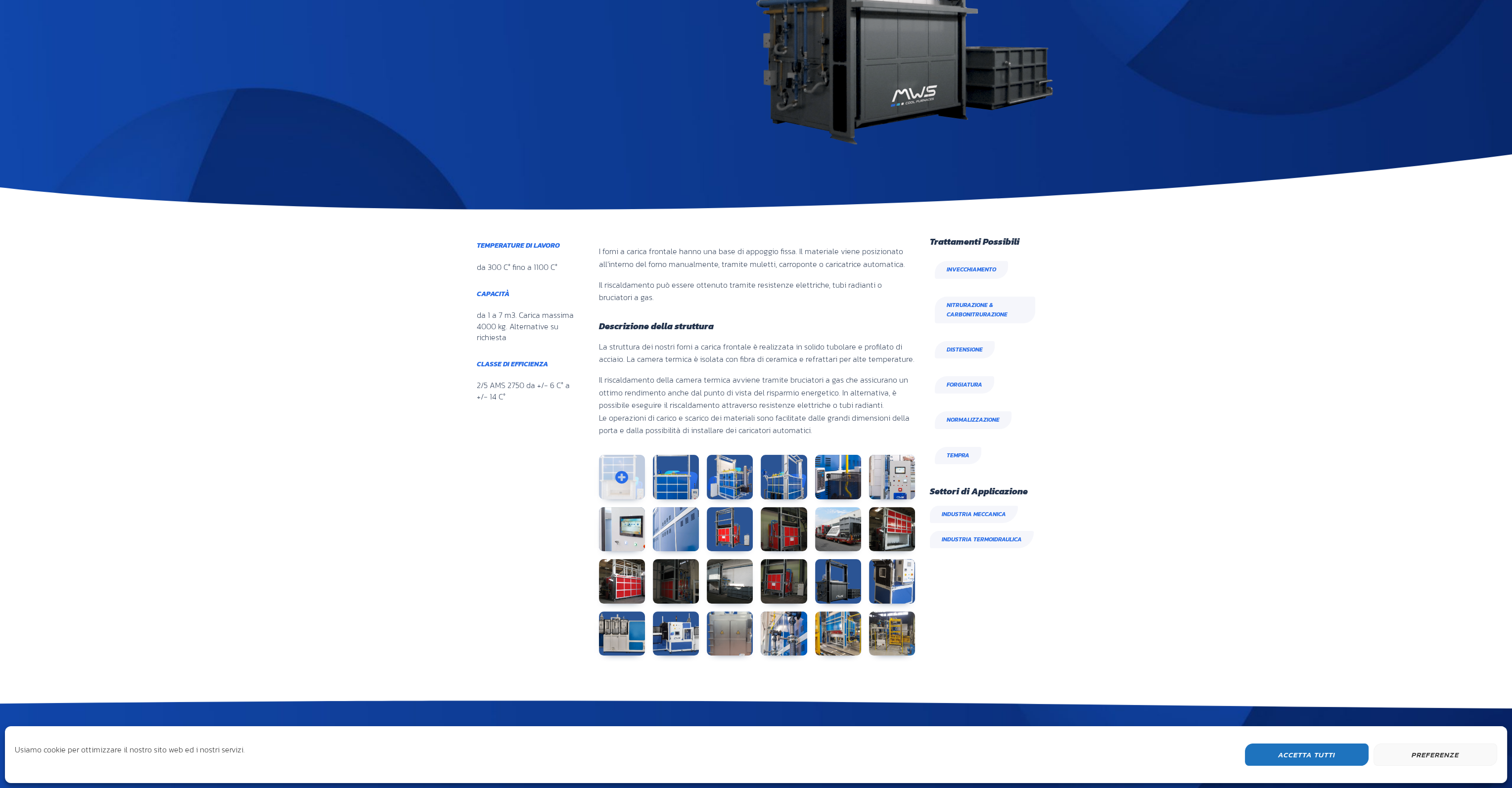
click at [610, 477] on link at bounding box center [621, 477] width 46 height 45
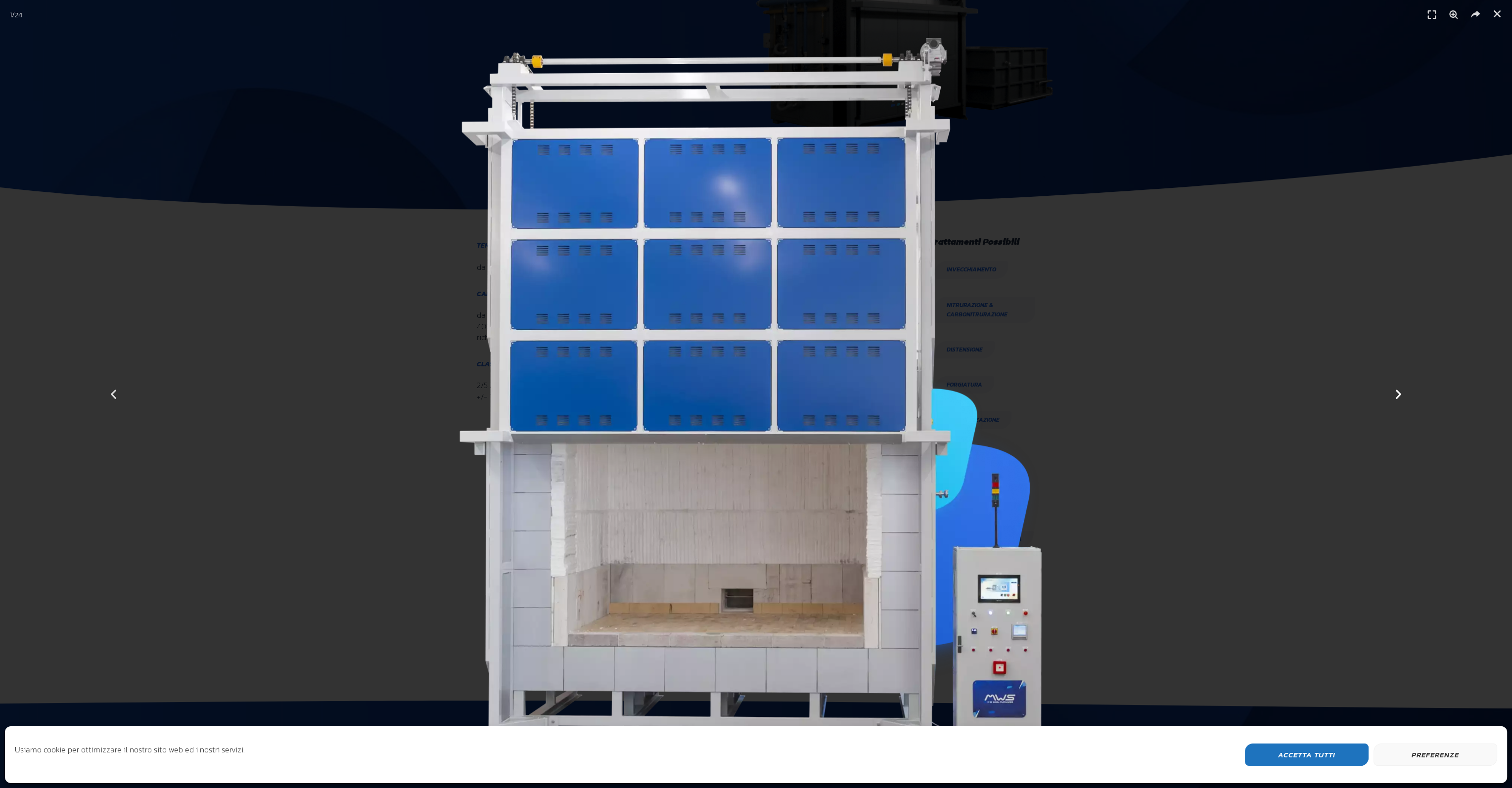
click at [1399, 394] on icon "Next slide" at bounding box center [1399, 394] width 13 height 13
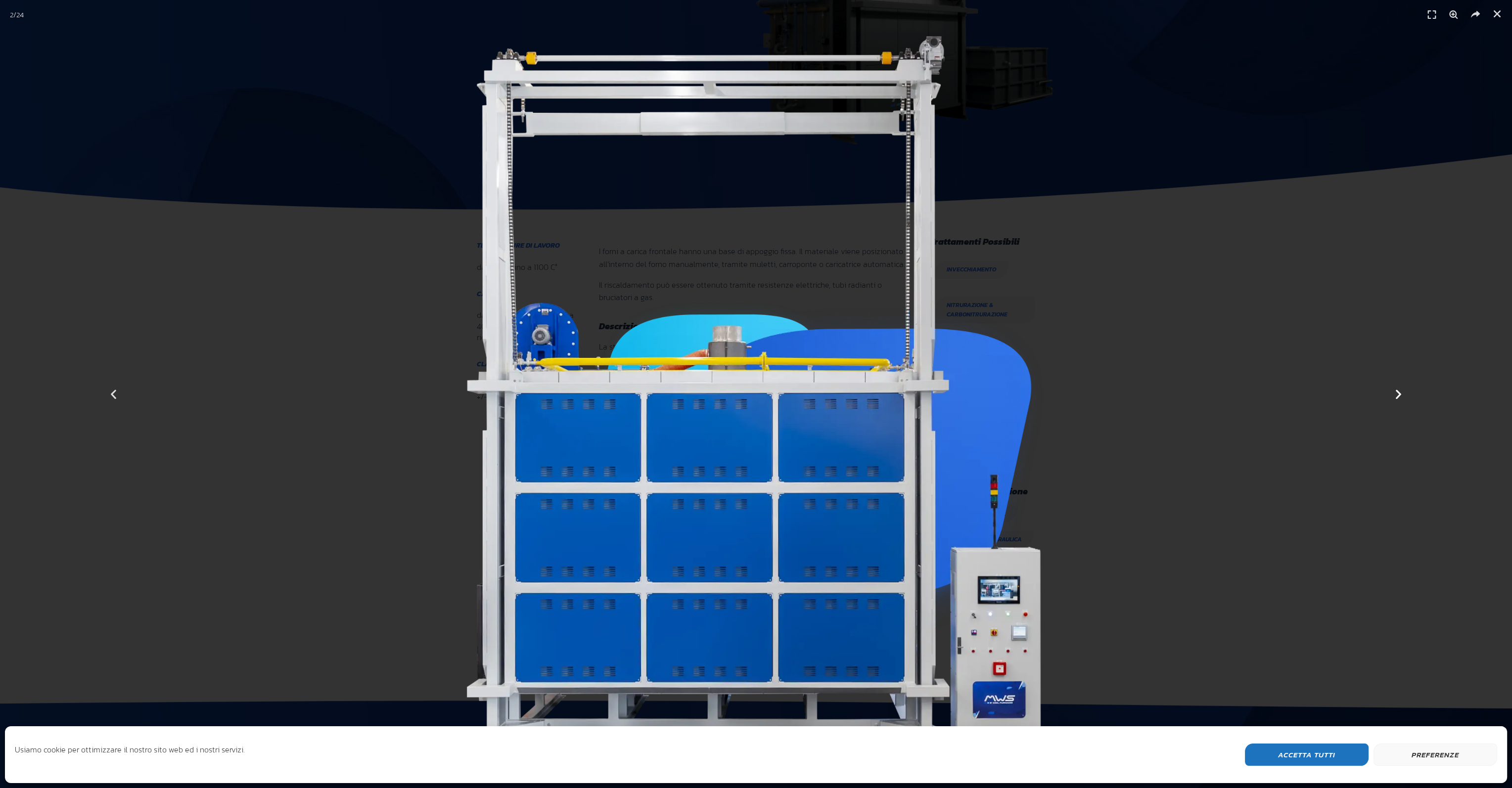
click at [1399, 394] on icon "Next slide" at bounding box center [1399, 394] width 13 height 13
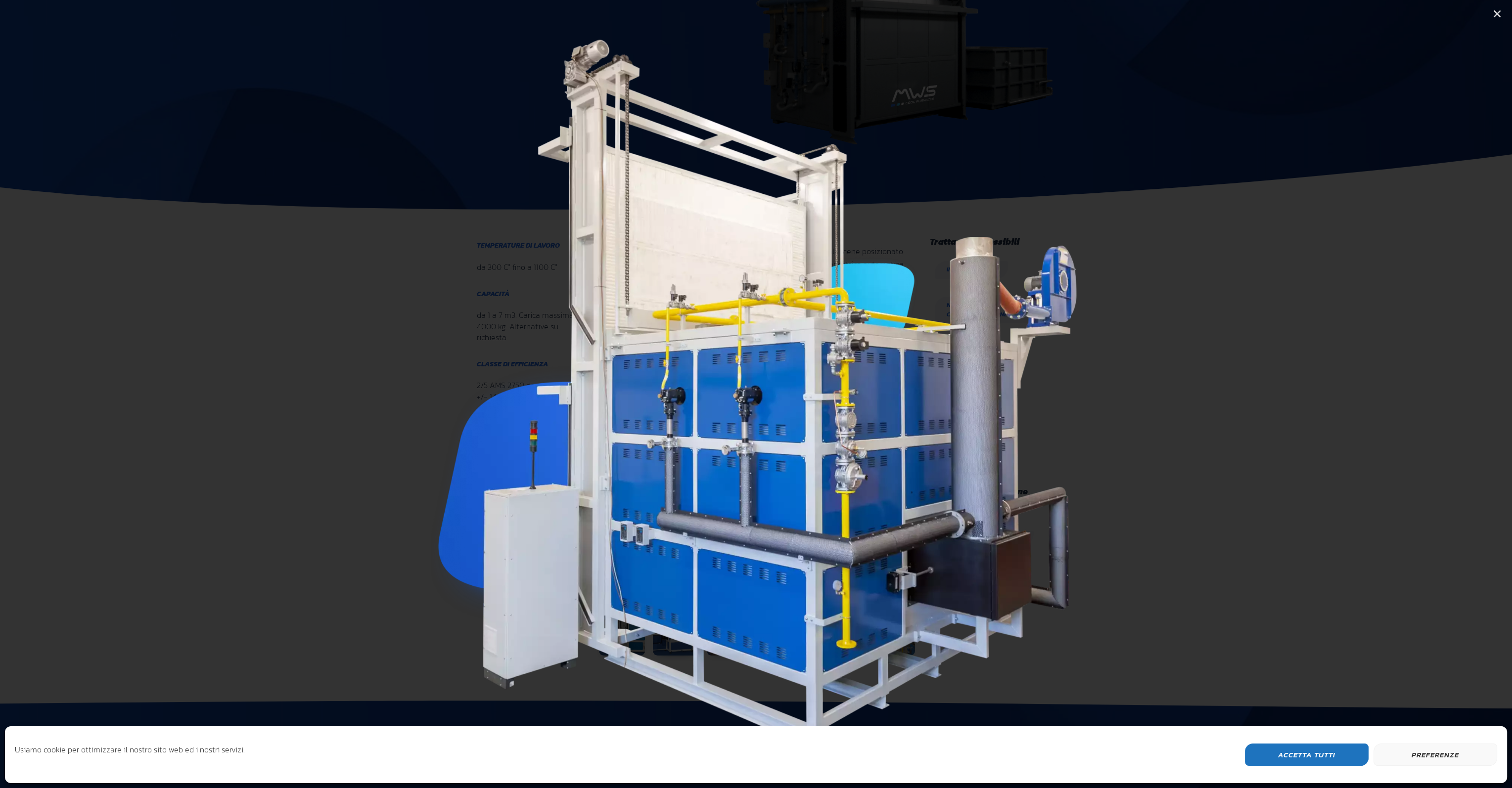
click at [1399, 394] on icon "Next slide" at bounding box center [1399, 394] width 13 height 13
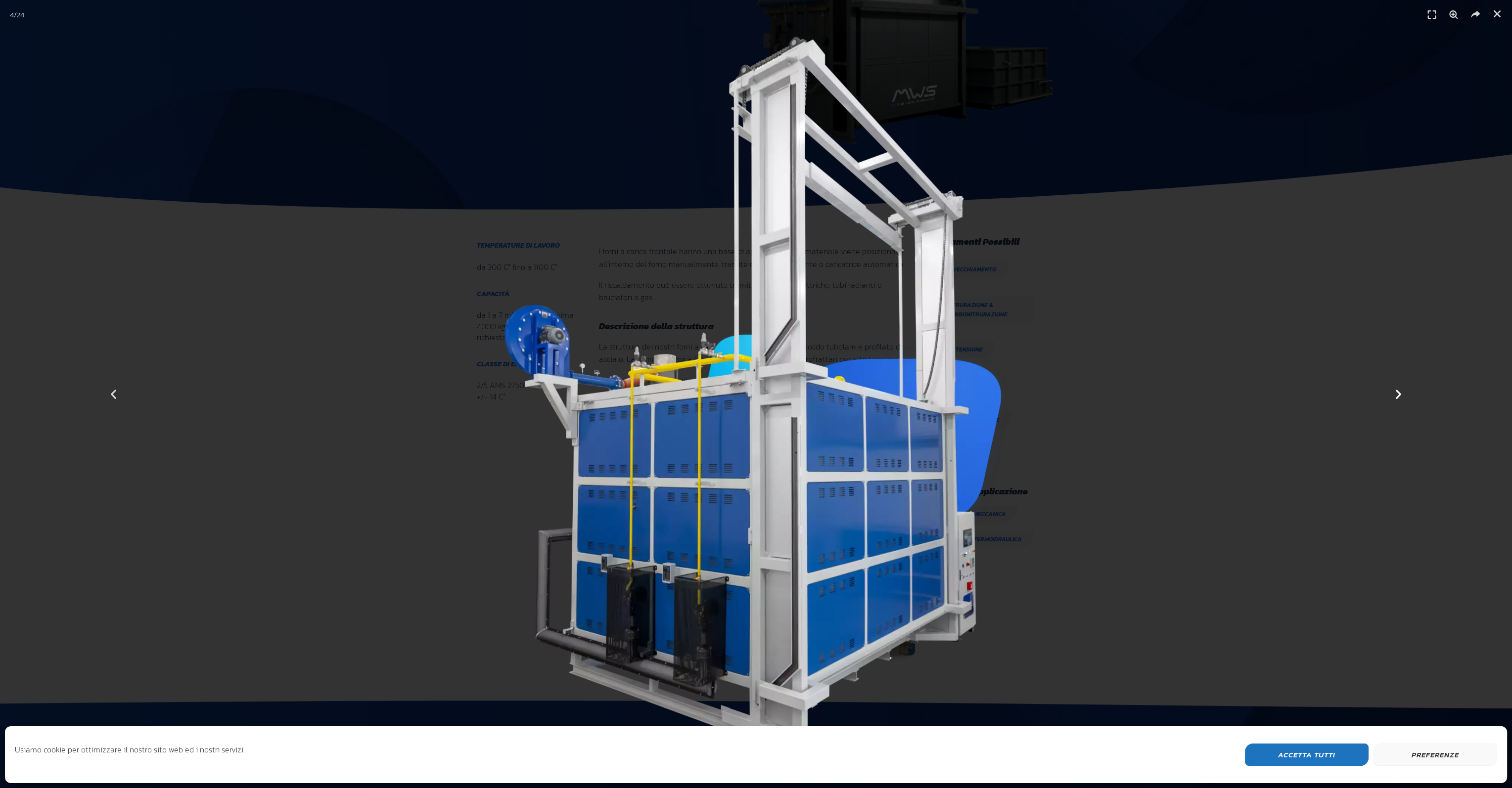
click at [1399, 394] on icon "Next slide" at bounding box center [1399, 394] width 13 height 13
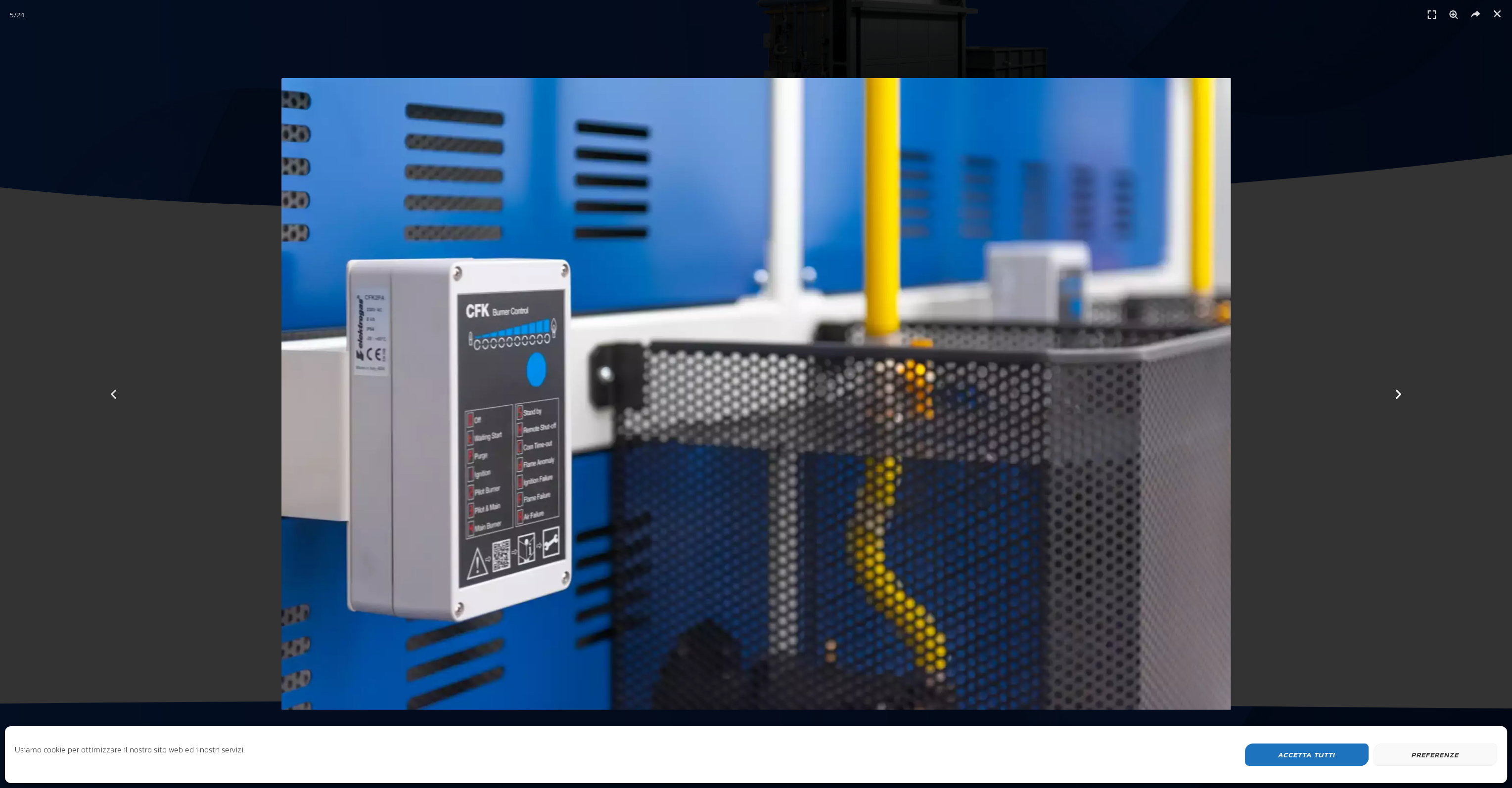
click at [1399, 394] on icon "Next slide" at bounding box center [1399, 394] width 13 height 13
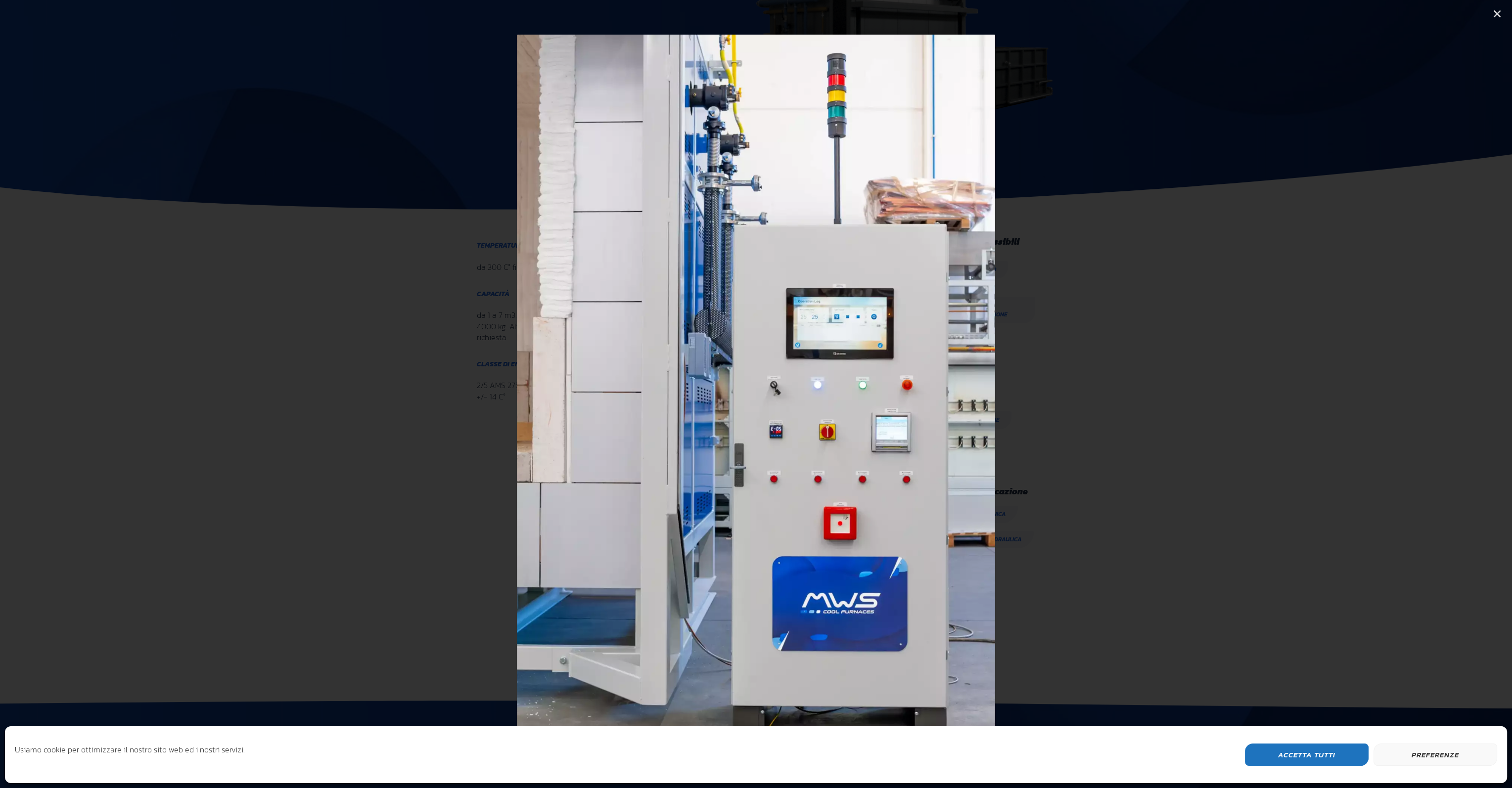
click at [1399, 394] on icon "Next slide" at bounding box center [1399, 394] width 13 height 13
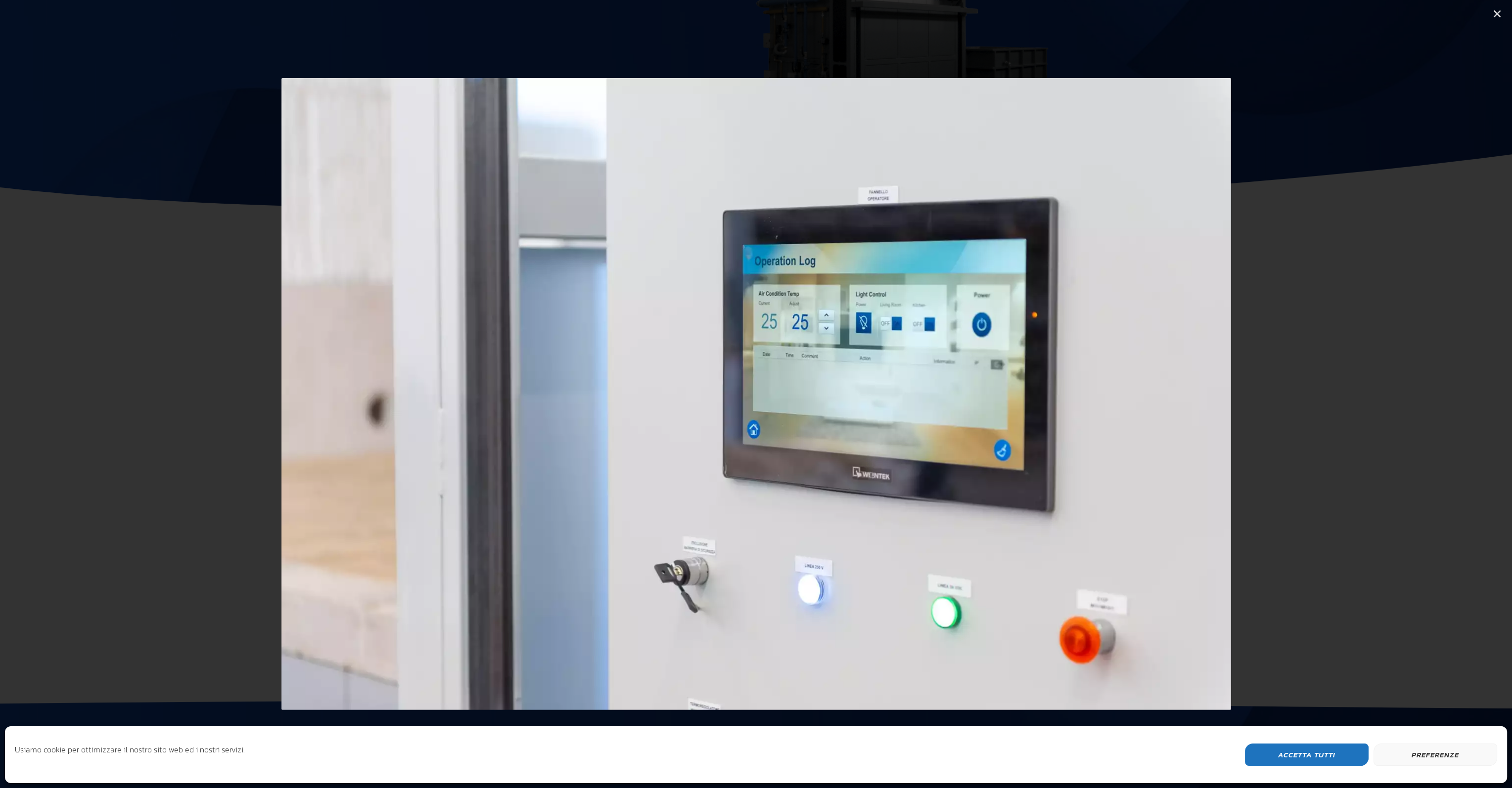
click at [1399, 394] on icon "Next slide" at bounding box center [1399, 394] width 13 height 13
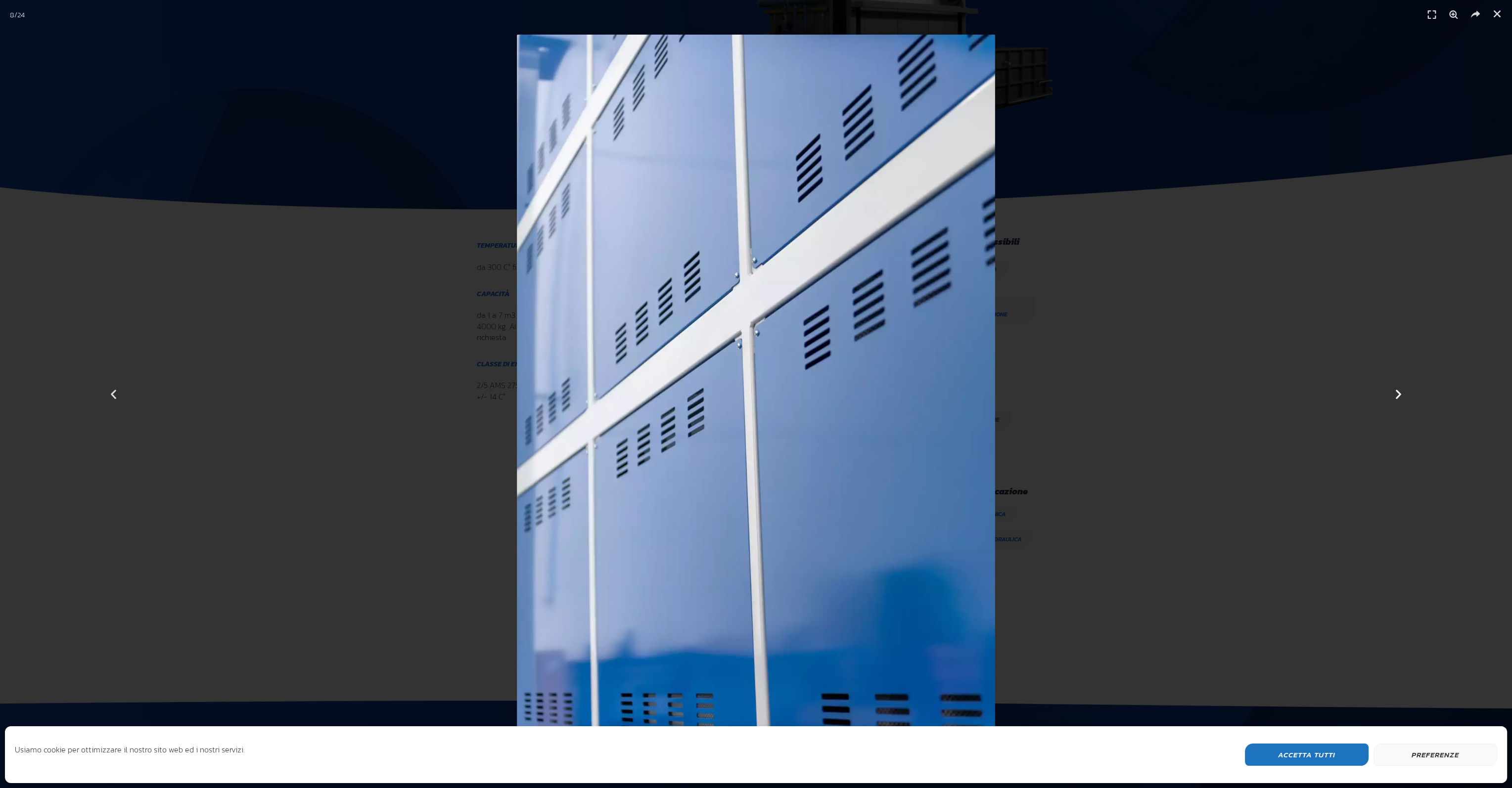
click at [1399, 394] on icon "Next slide" at bounding box center [1399, 394] width 13 height 13
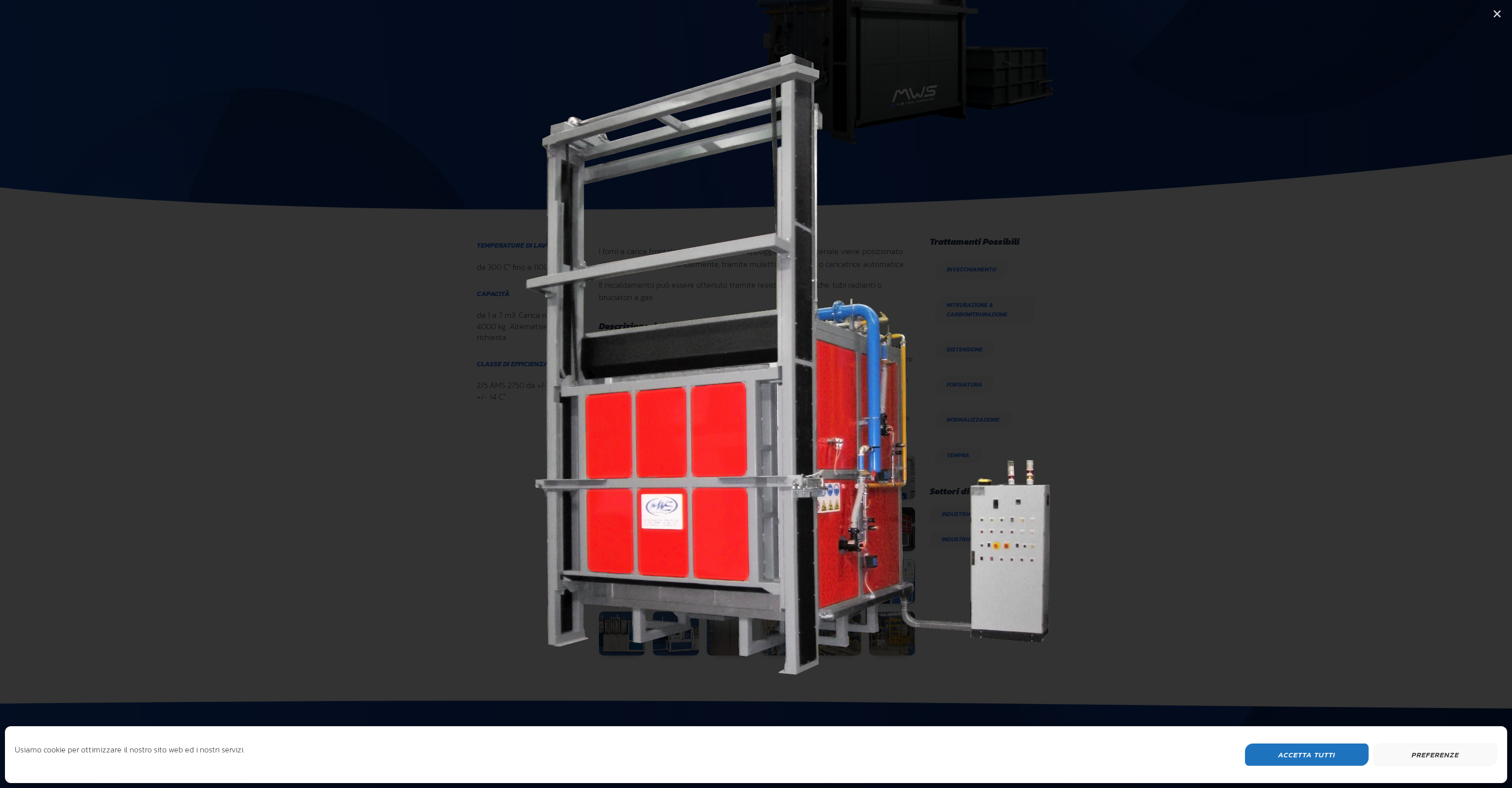
click at [1399, 394] on icon "Next slide" at bounding box center [1399, 394] width 13 height 13
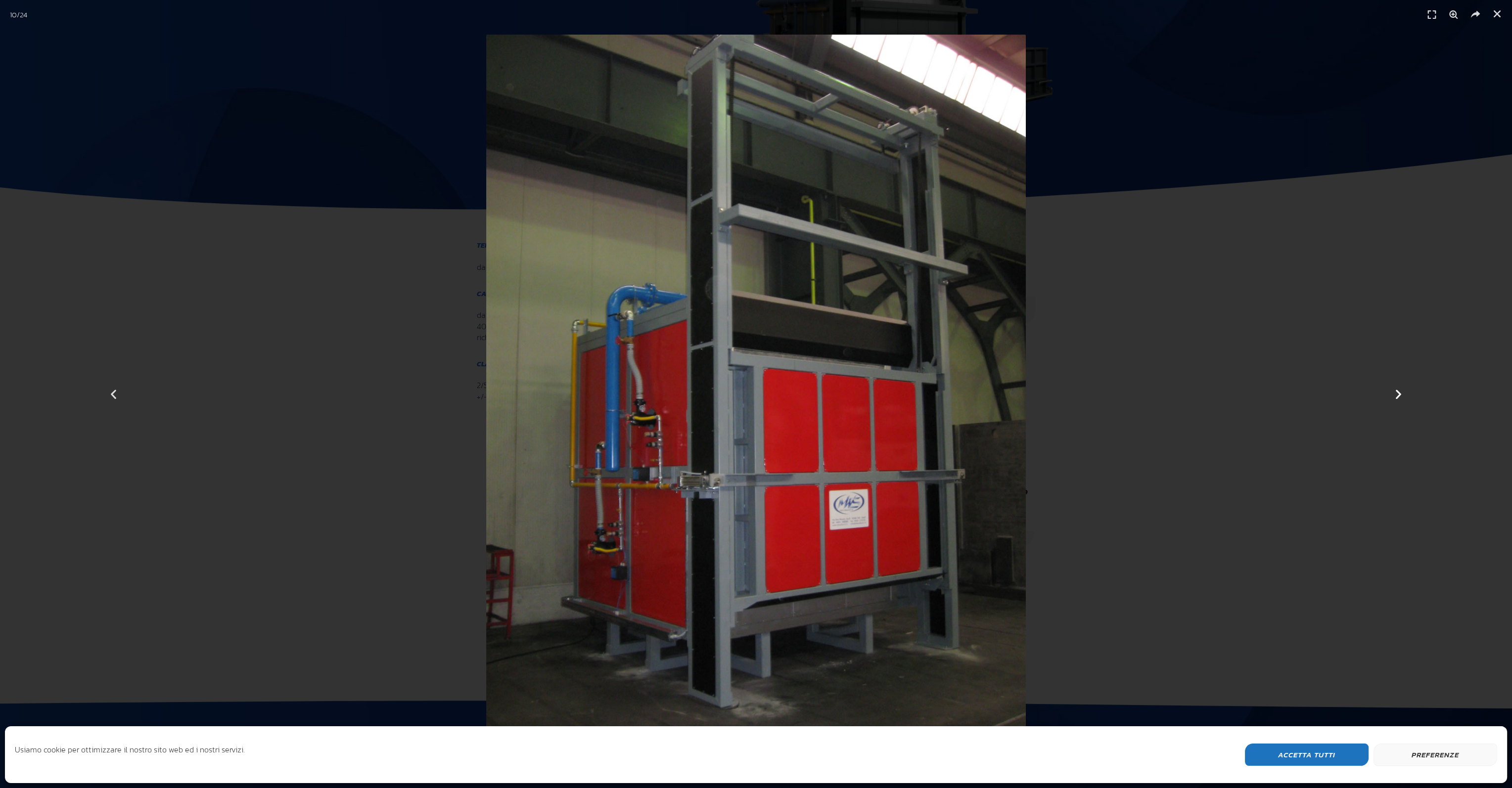
click at [1399, 394] on icon "Next slide" at bounding box center [1399, 394] width 13 height 13
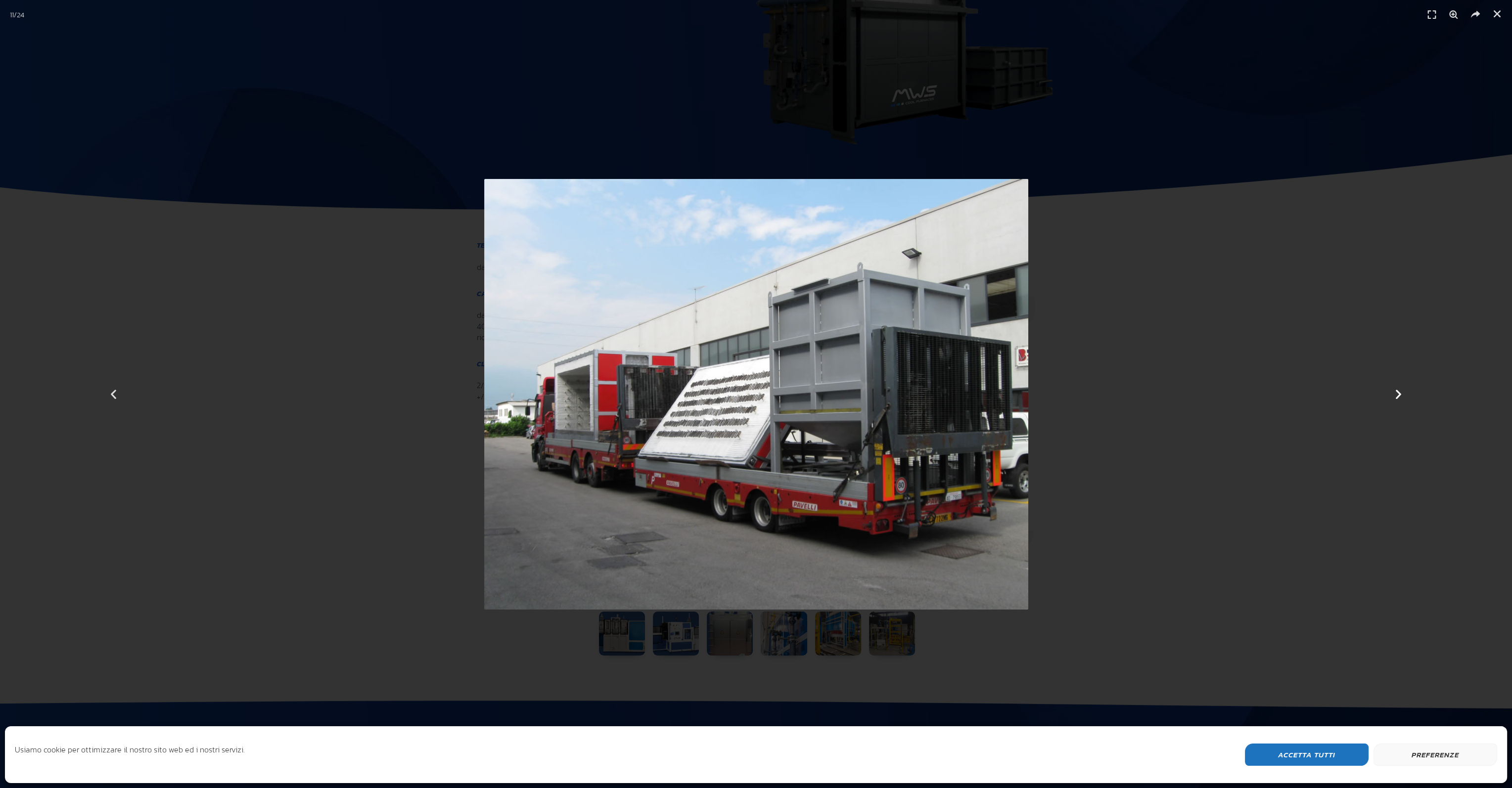
click at [1399, 394] on icon "Next slide" at bounding box center [1399, 394] width 13 height 13
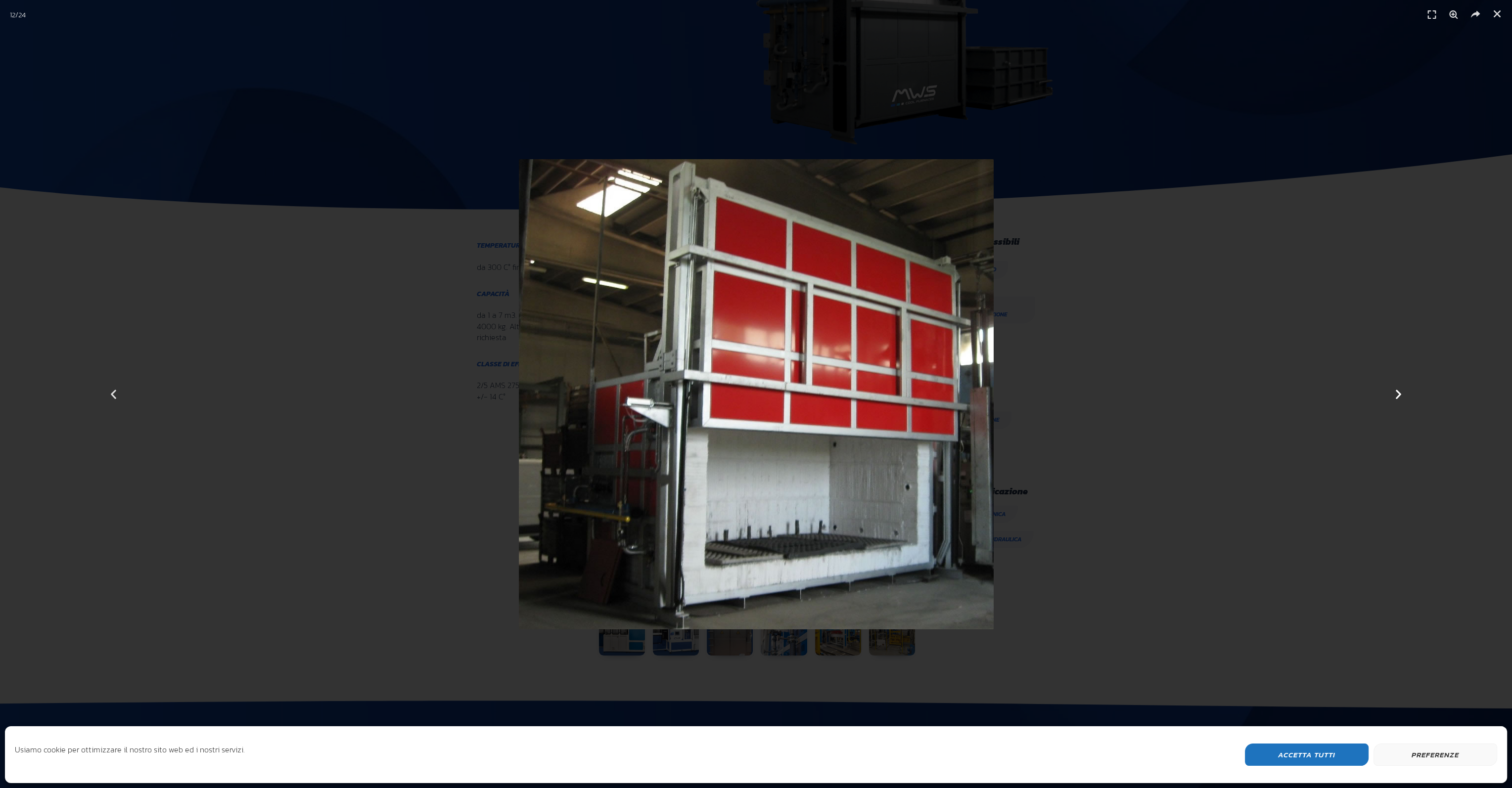
click at [1399, 394] on icon "Next slide" at bounding box center [1399, 394] width 13 height 13
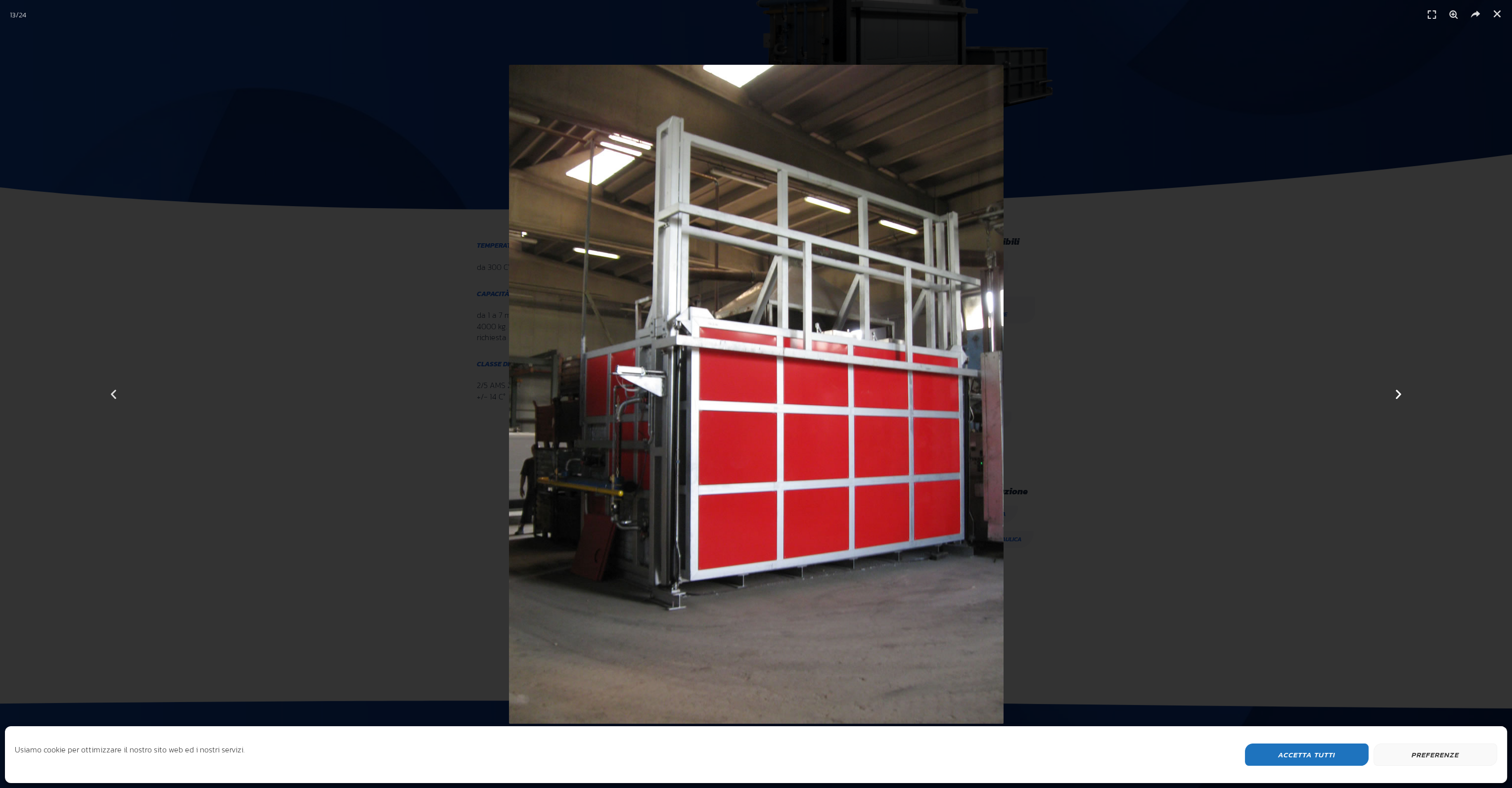
click at [1399, 394] on icon "Next slide" at bounding box center [1399, 394] width 13 height 13
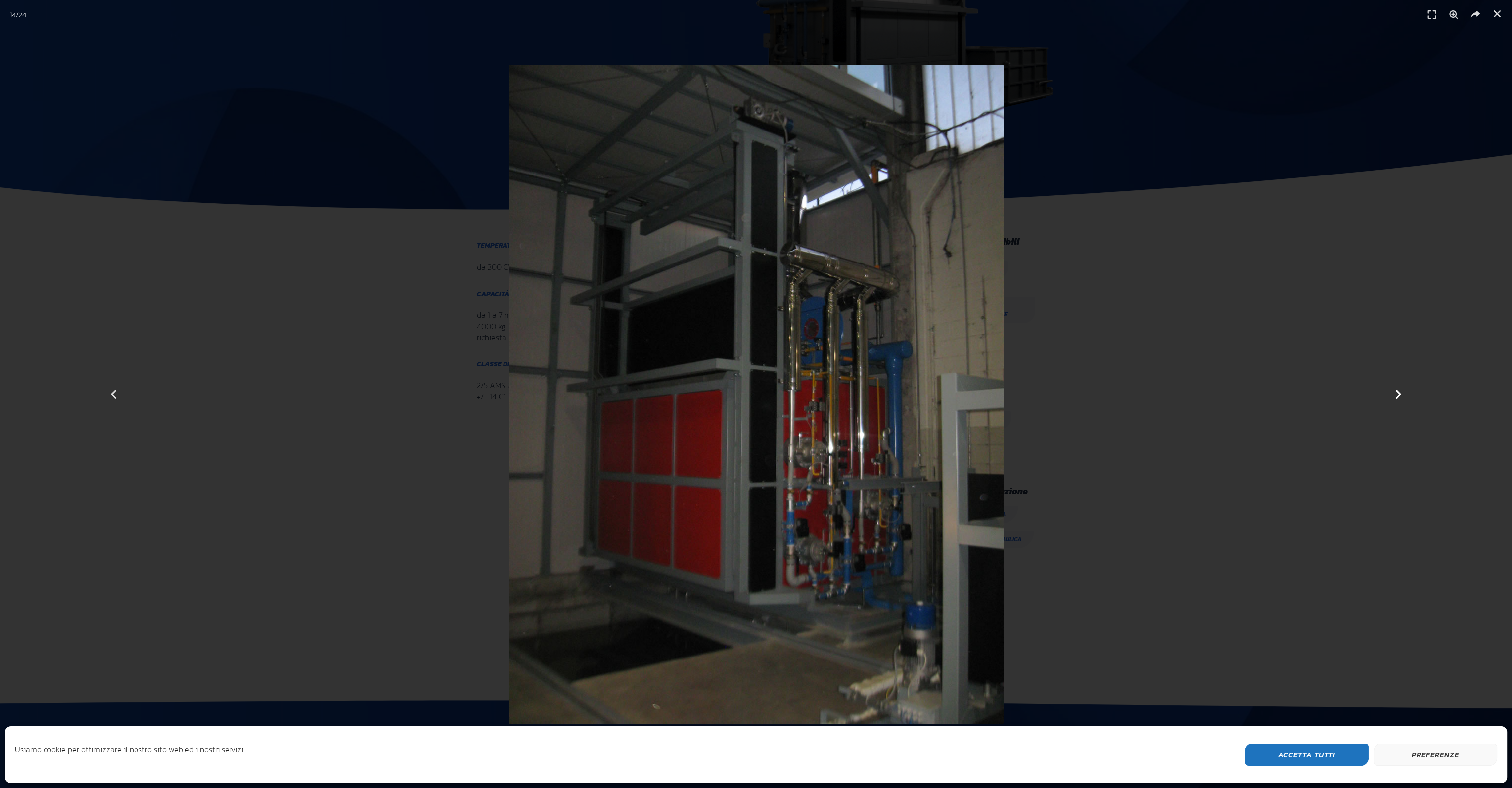
click at [1399, 394] on icon "Next slide" at bounding box center [1399, 394] width 13 height 13
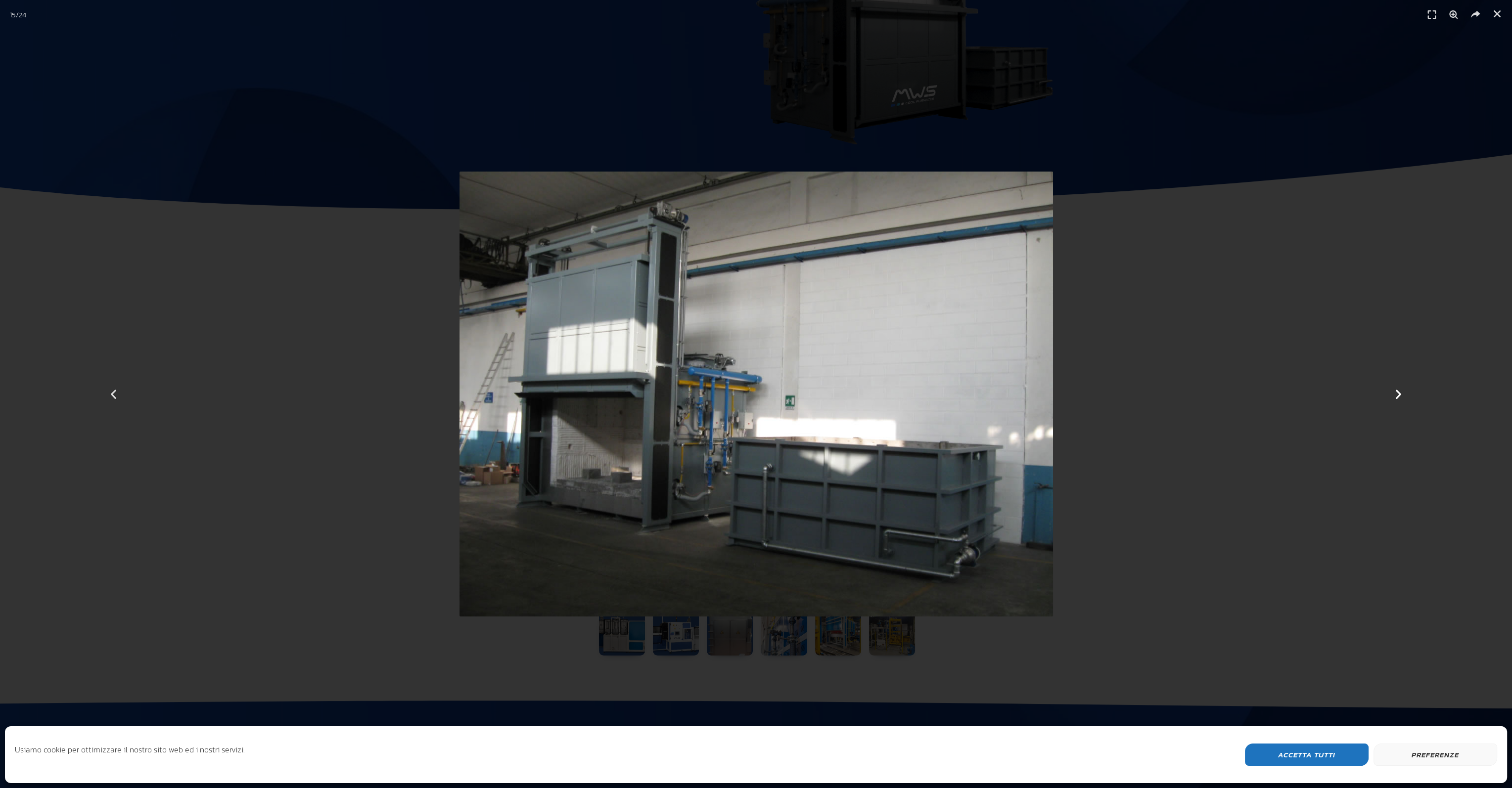
click at [1399, 394] on icon "Next slide" at bounding box center [1399, 394] width 13 height 13
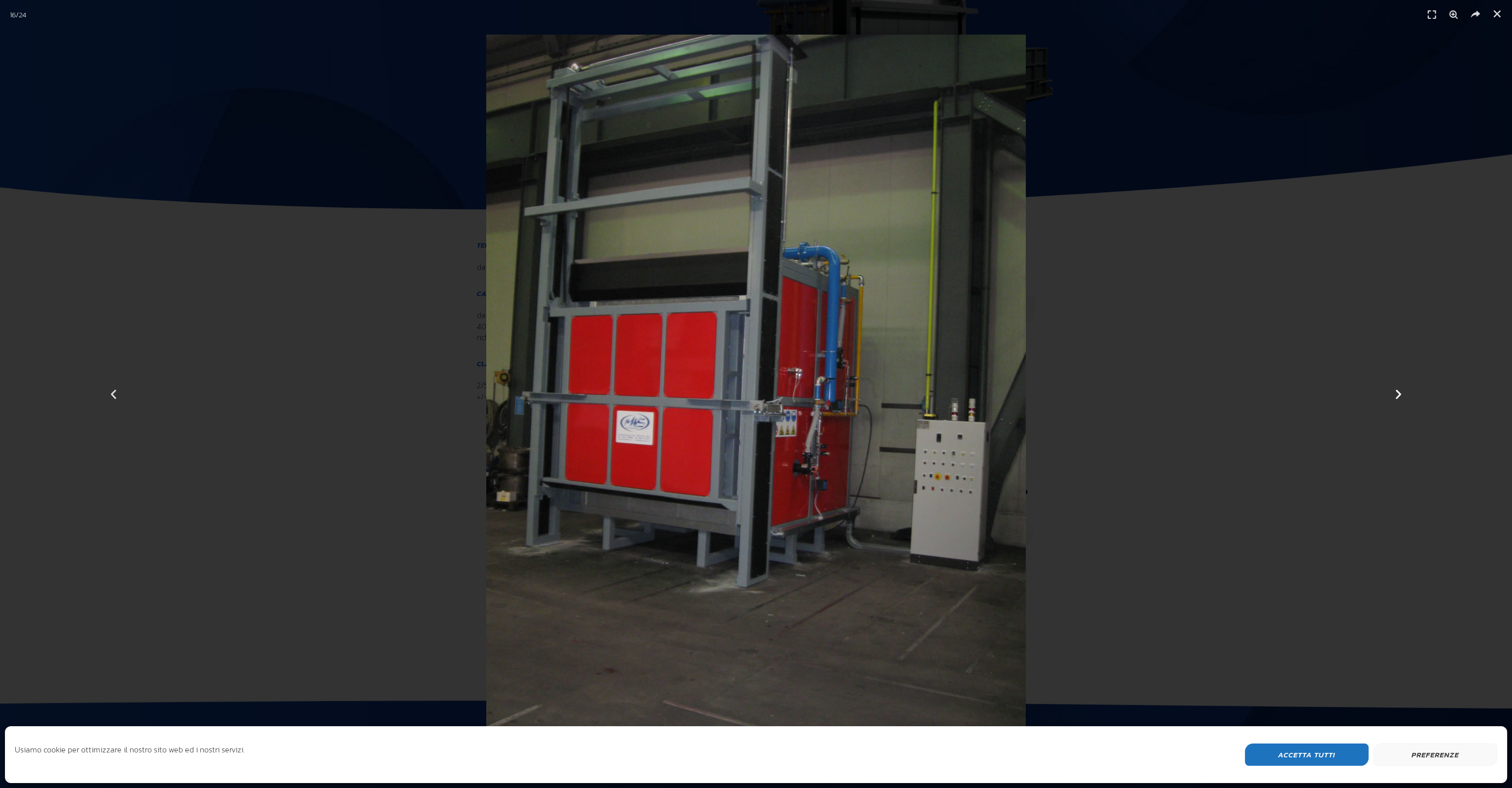
click at [1399, 394] on icon "Next slide" at bounding box center [1399, 394] width 13 height 13
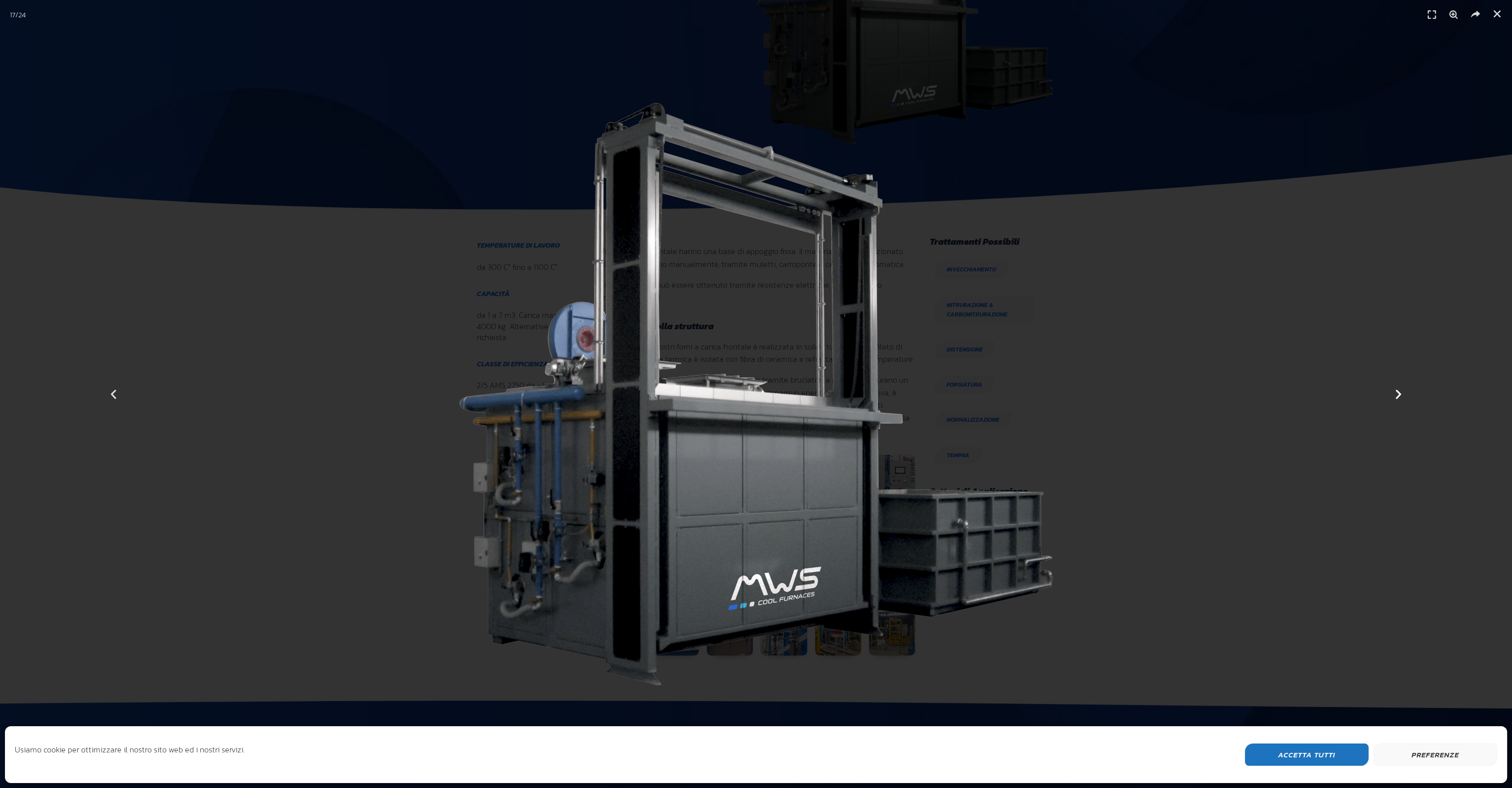
click at [1399, 394] on icon "Next slide" at bounding box center [1399, 394] width 13 height 13
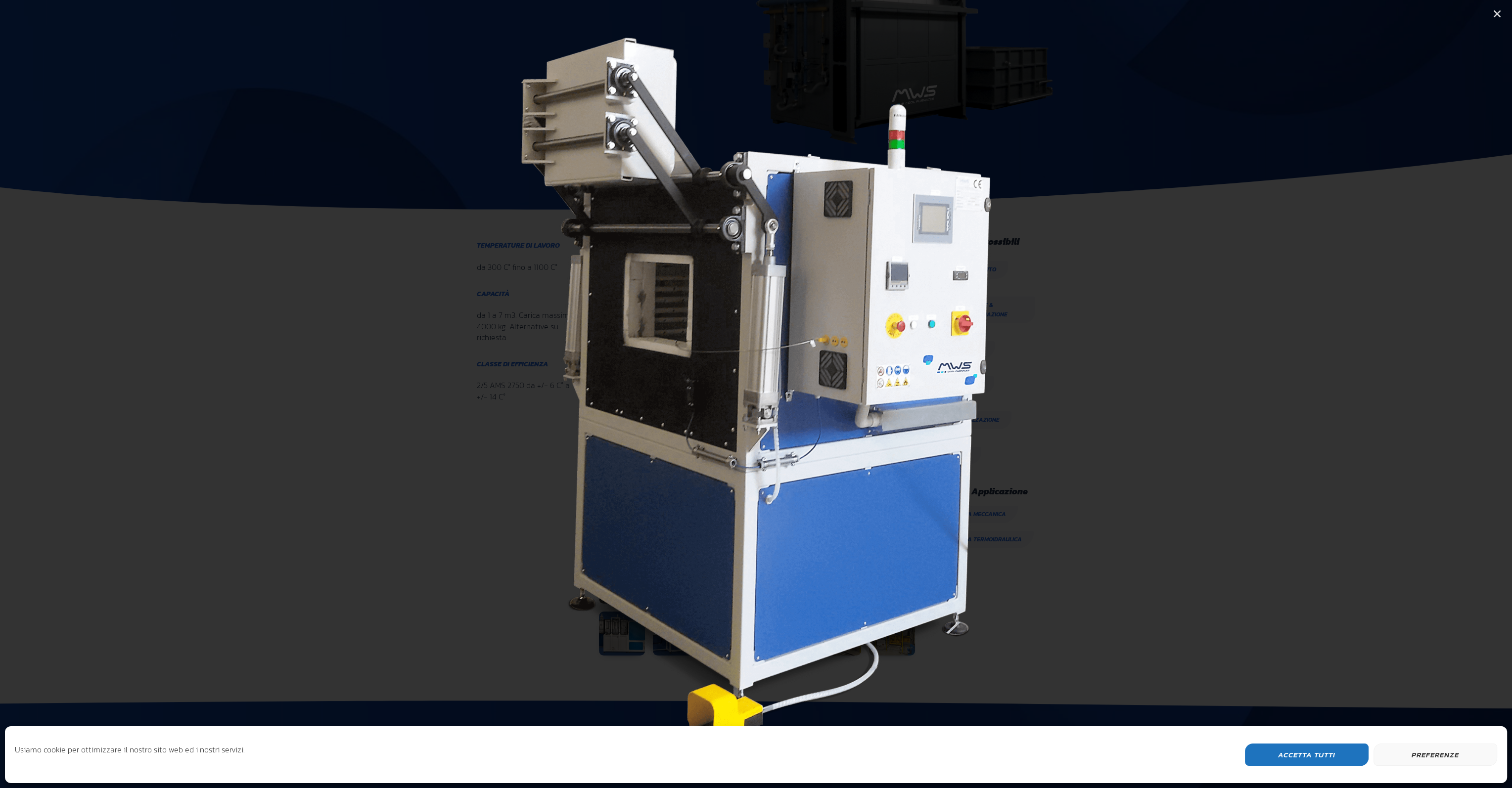
click at [1399, 394] on icon "Next slide" at bounding box center [1399, 394] width 13 height 13
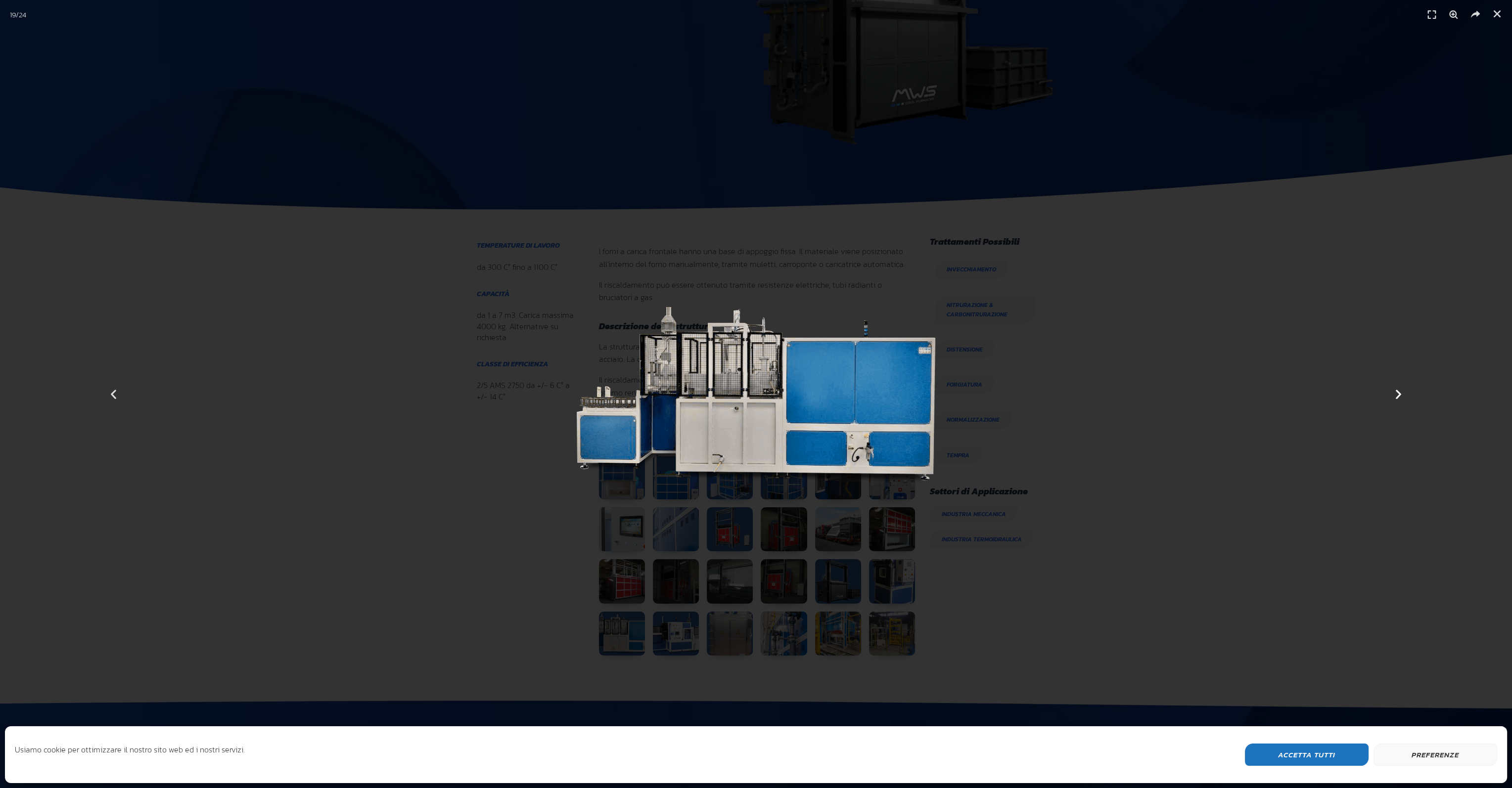
click at [1399, 394] on icon "Next slide" at bounding box center [1399, 394] width 13 height 13
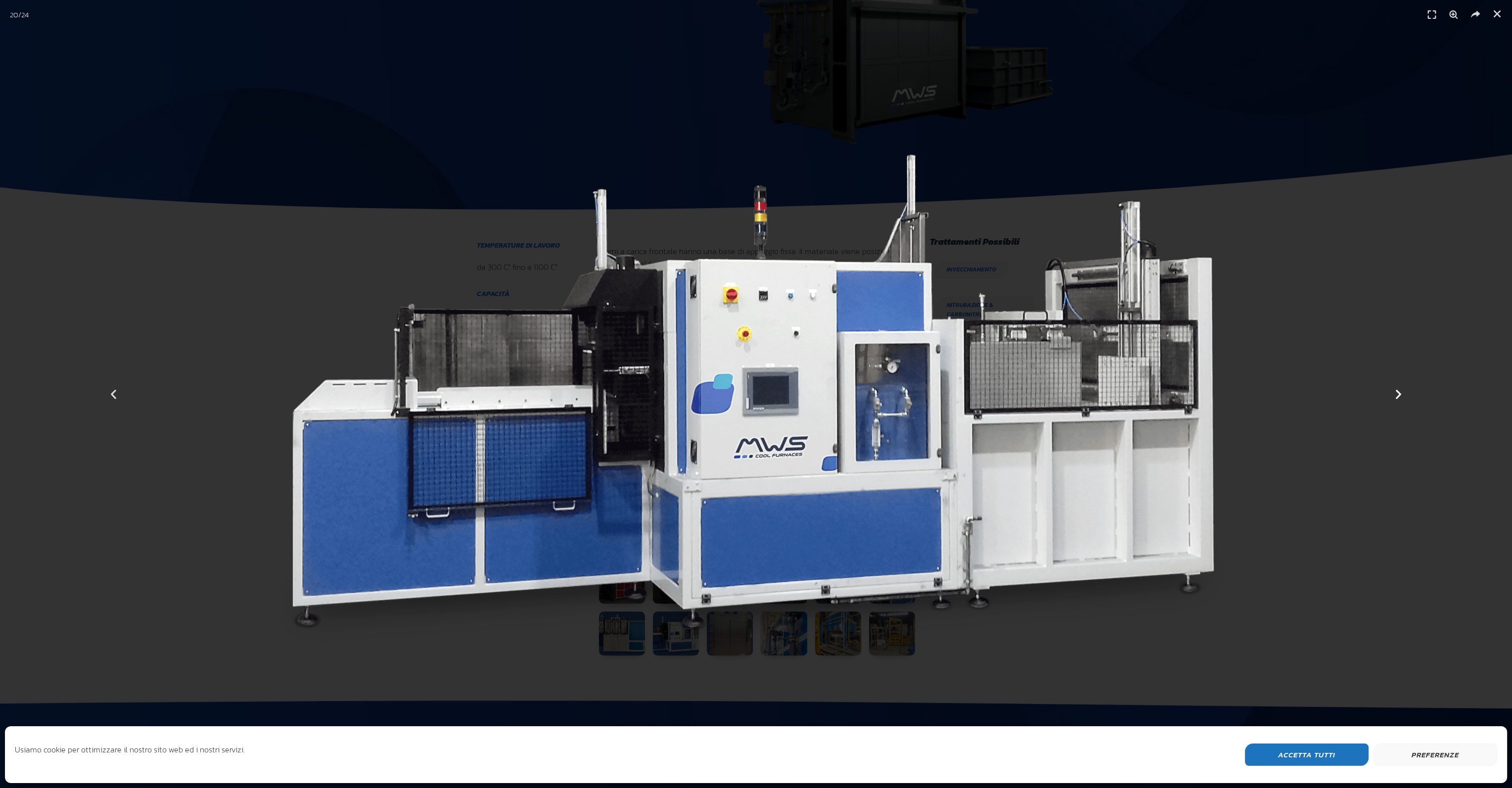
click at [1399, 394] on icon "Next slide" at bounding box center [1399, 394] width 13 height 13
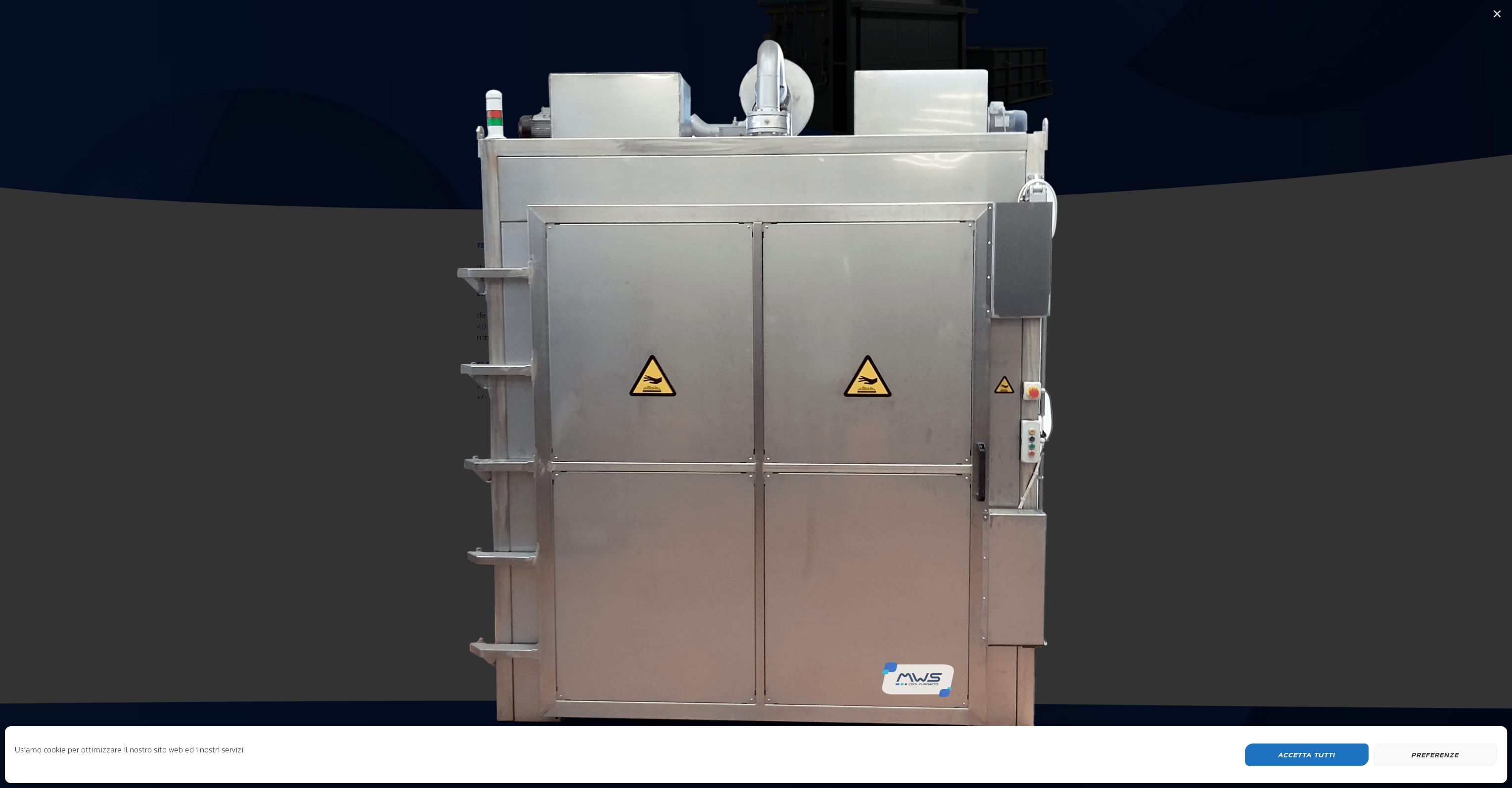
click at [1399, 394] on icon "Next slide" at bounding box center [1399, 394] width 13 height 13
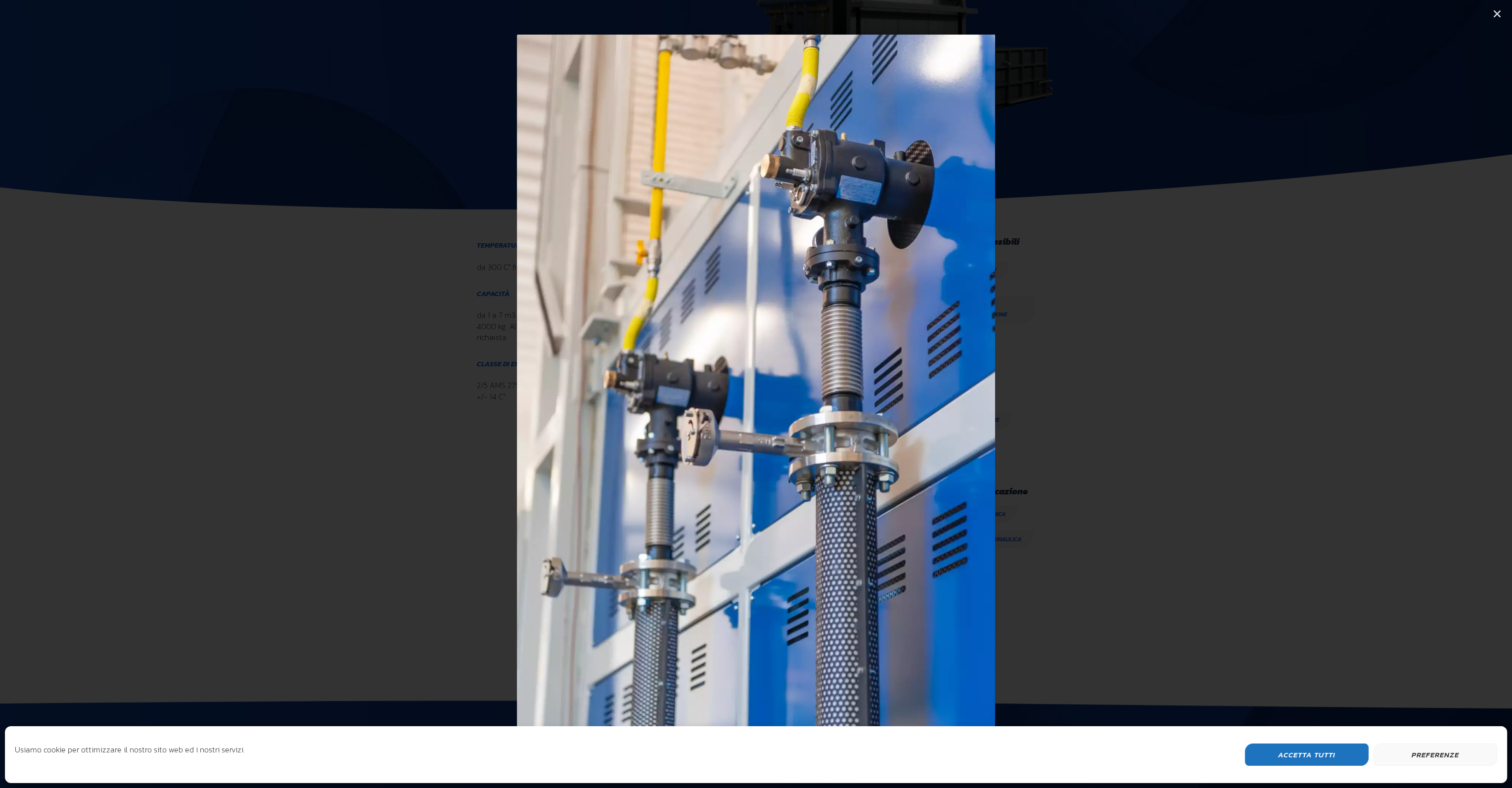
click at [1399, 394] on icon "Next slide" at bounding box center [1399, 394] width 13 height 13
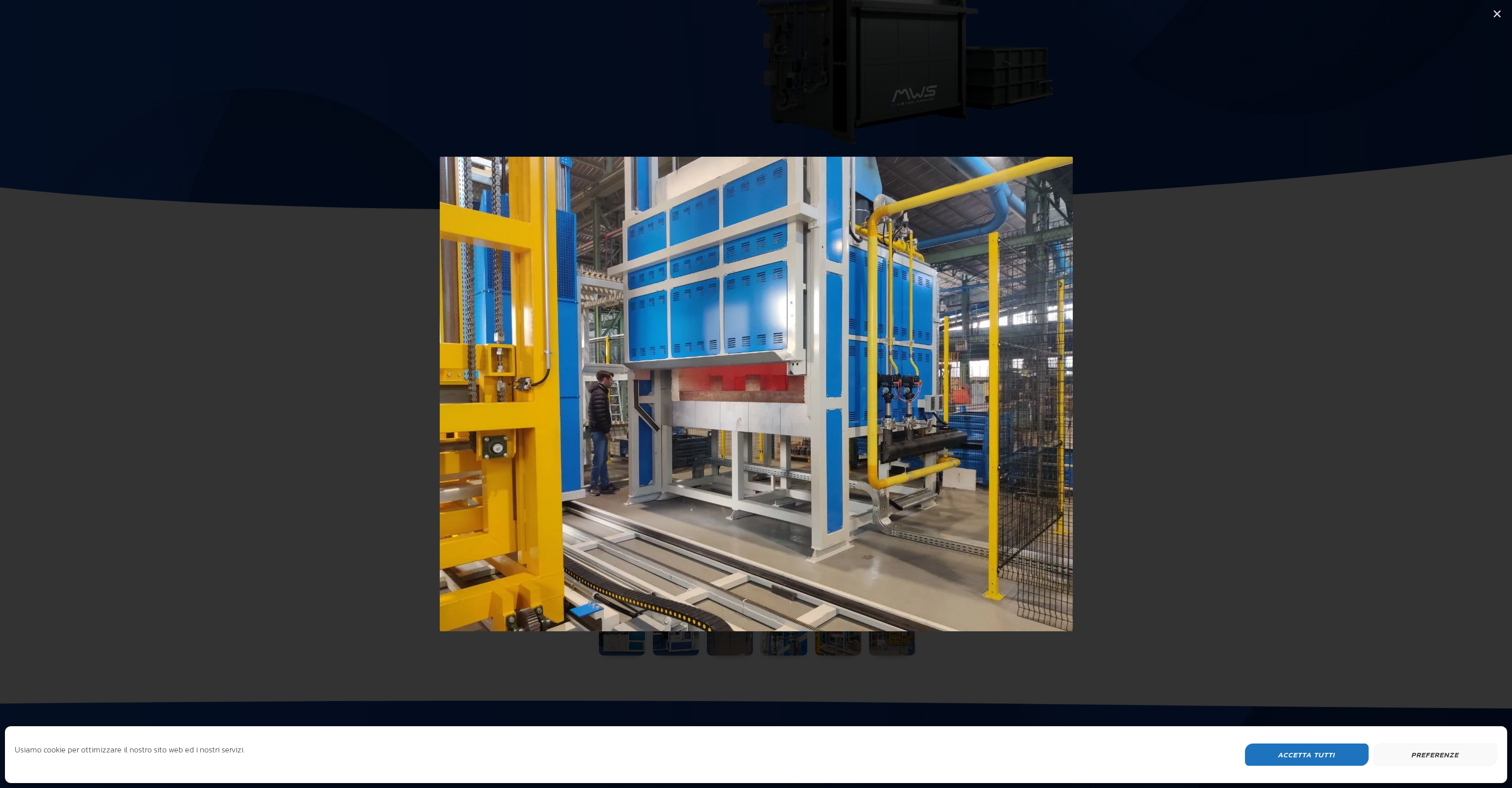
click at [1399, 394] on icon "Next slide" at bounding box center [1399, 394] width 13 height 13
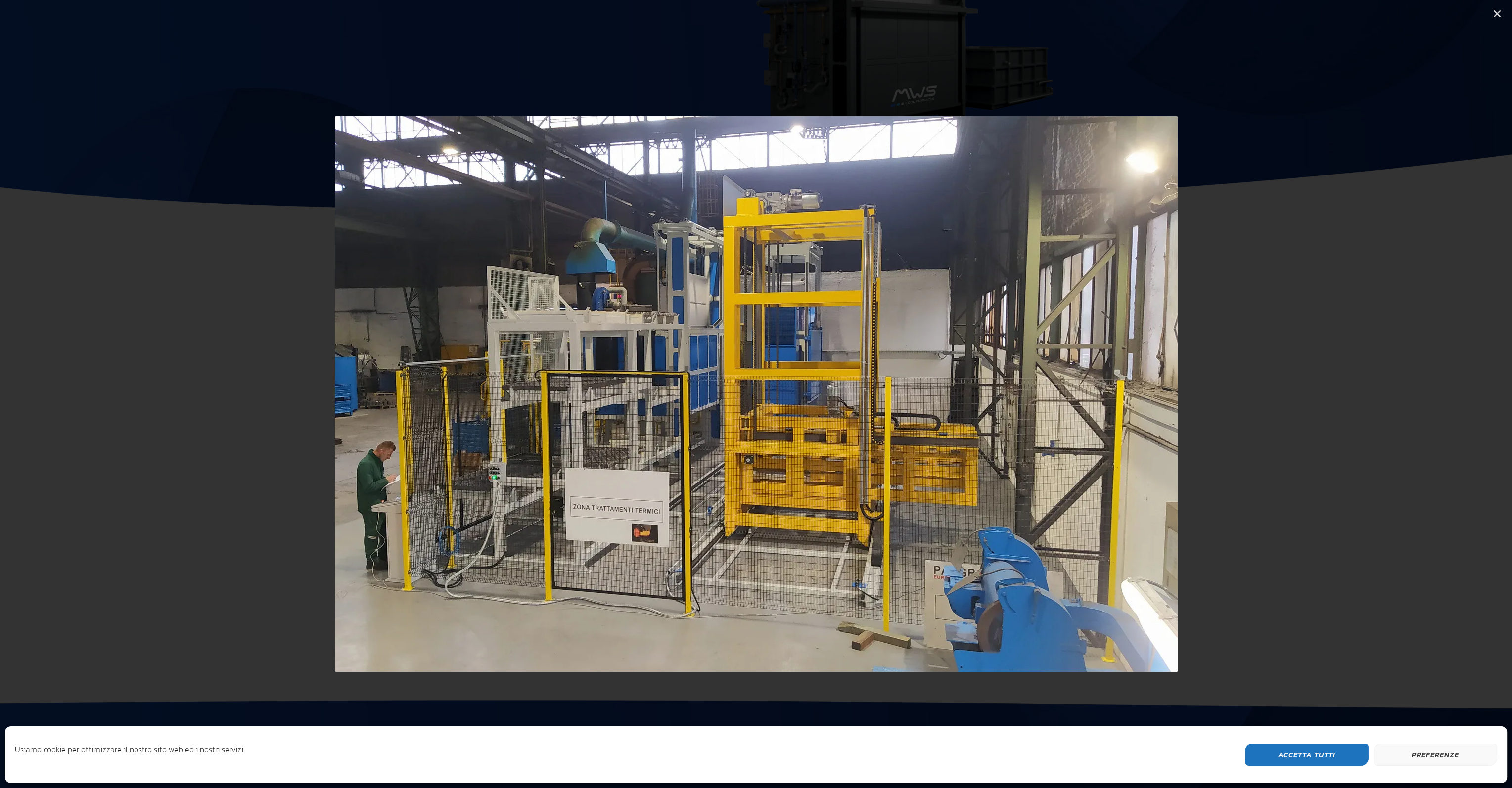
click at [1399, 394] on icon "Next slide" at bounding box center [1399, 394] width 13 height 13
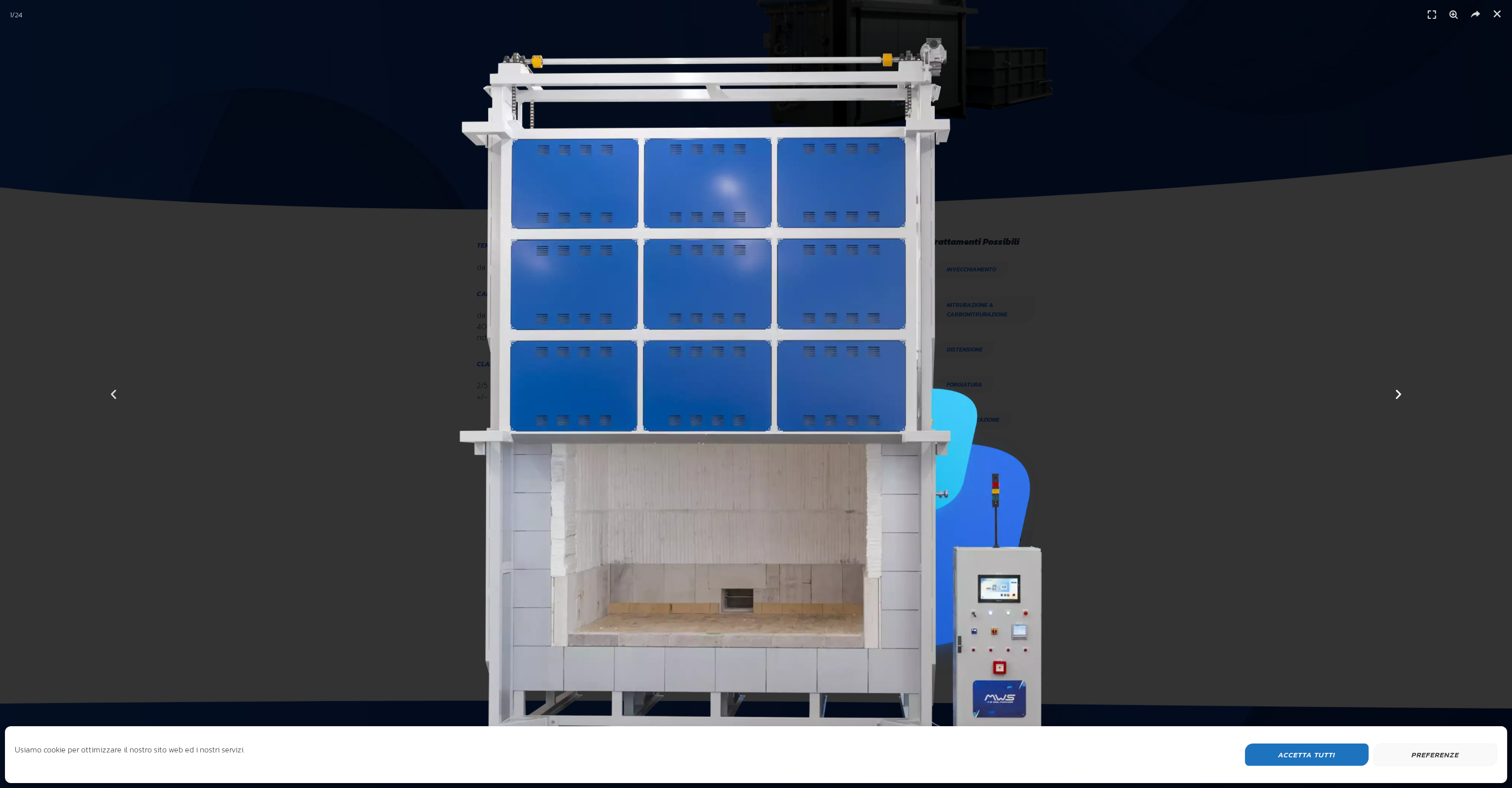
click at [1399, 394] on icon "Next slide" at bounding box center [1399, 394] width 13 height 13
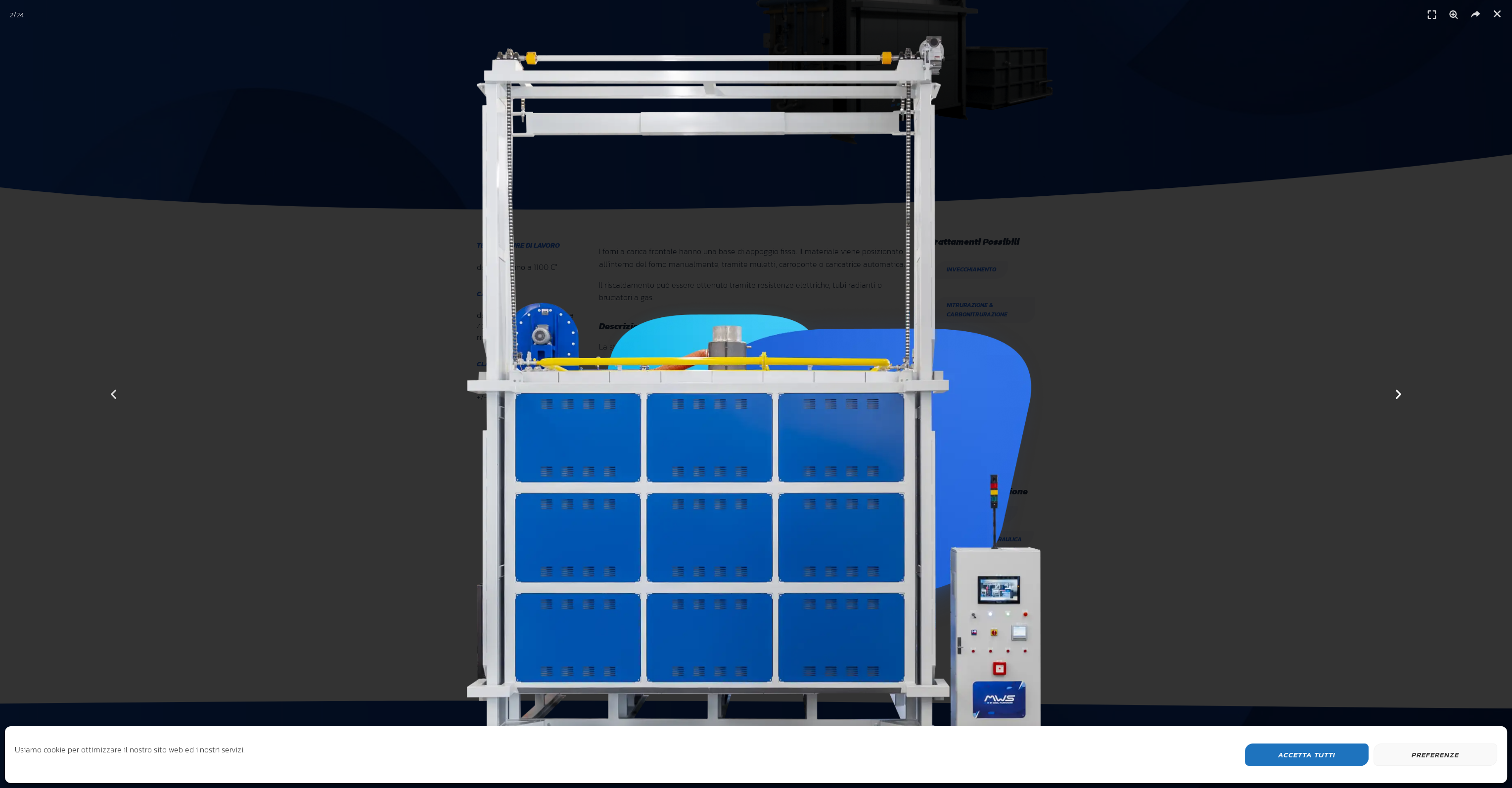
click at [1399, 394] on icon "Next slide" at bounding box center [1399, 394] width 13 height 13
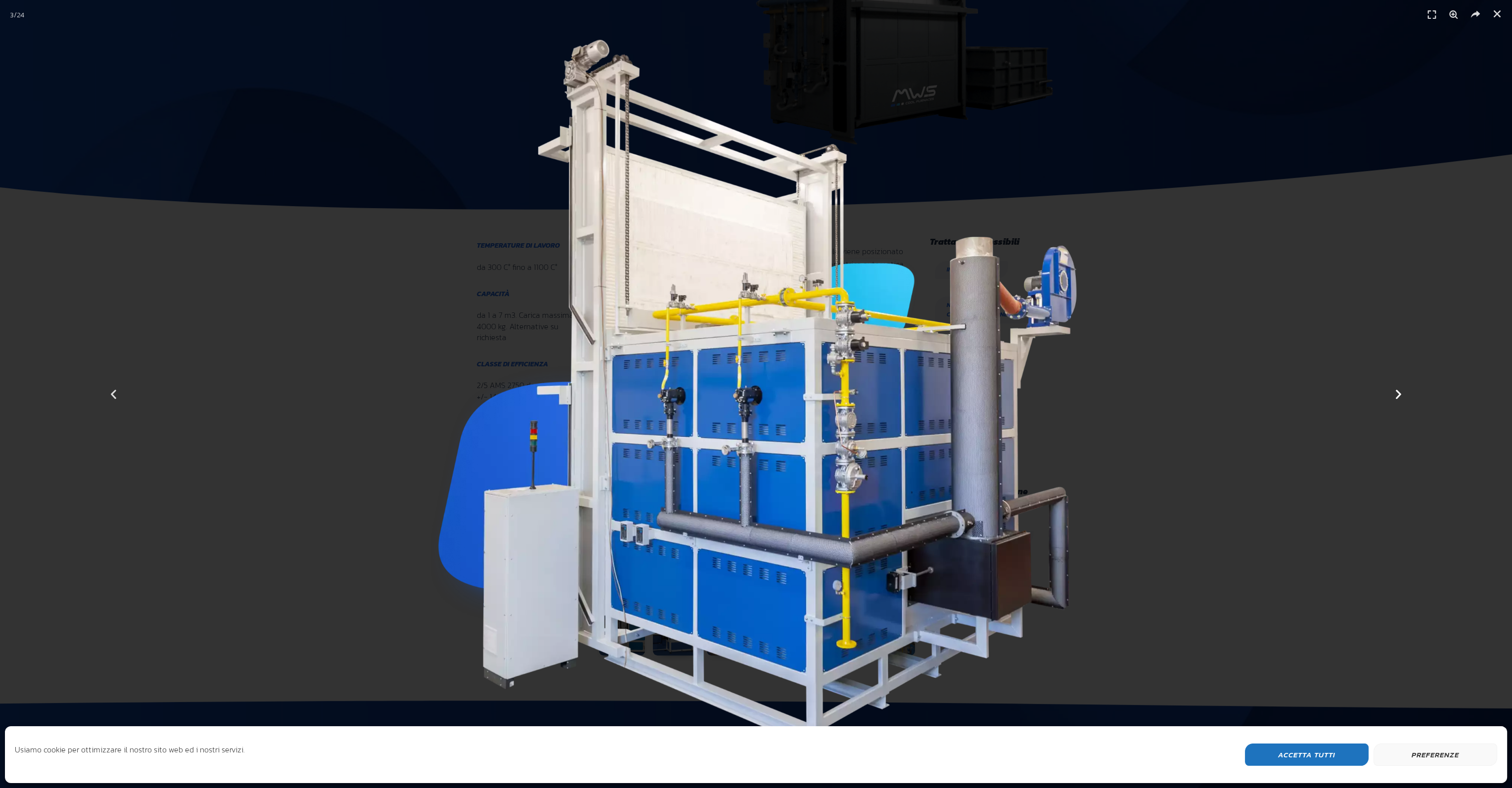
click at [1399, 394] on icon "Next slide" at bounding box center [1399, 394] width 13 height 13
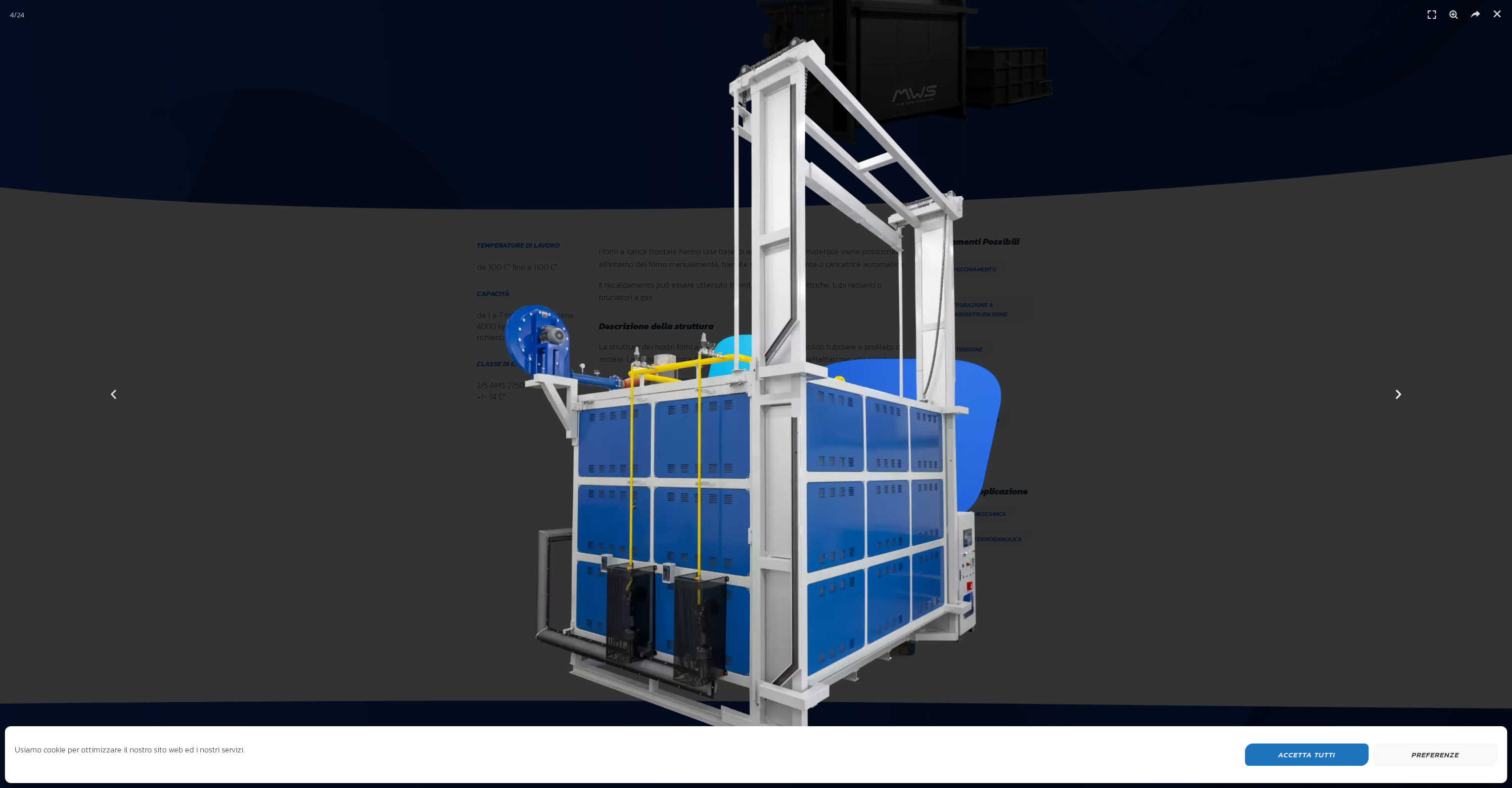
click at [1399, 394] on icon "Next slide" at bounding box center [1399, 394] width 13 height 13
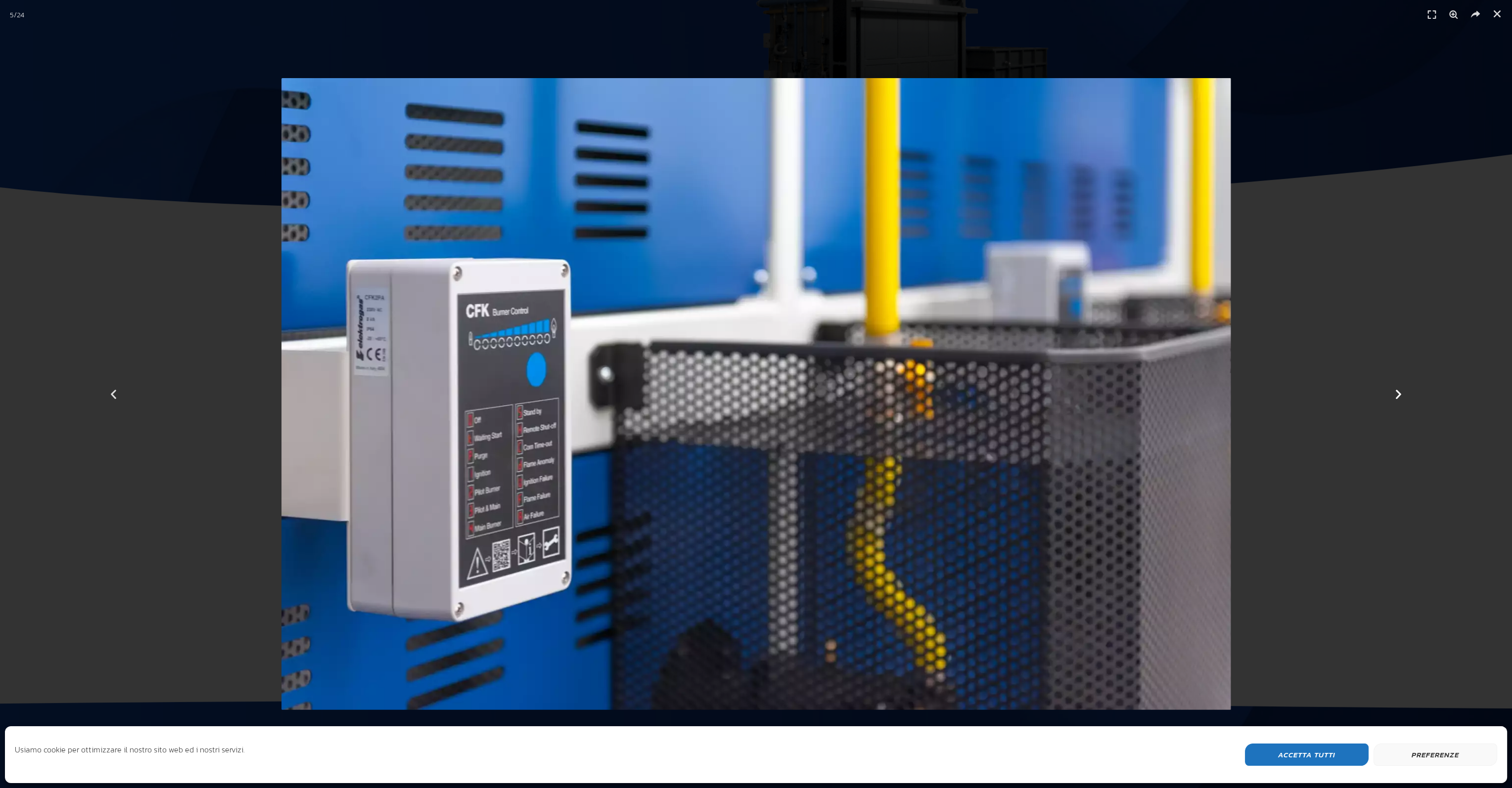
click at [1399, 394] on icon "Next slide" at bounding box center [1399, 394] width 13 height 13
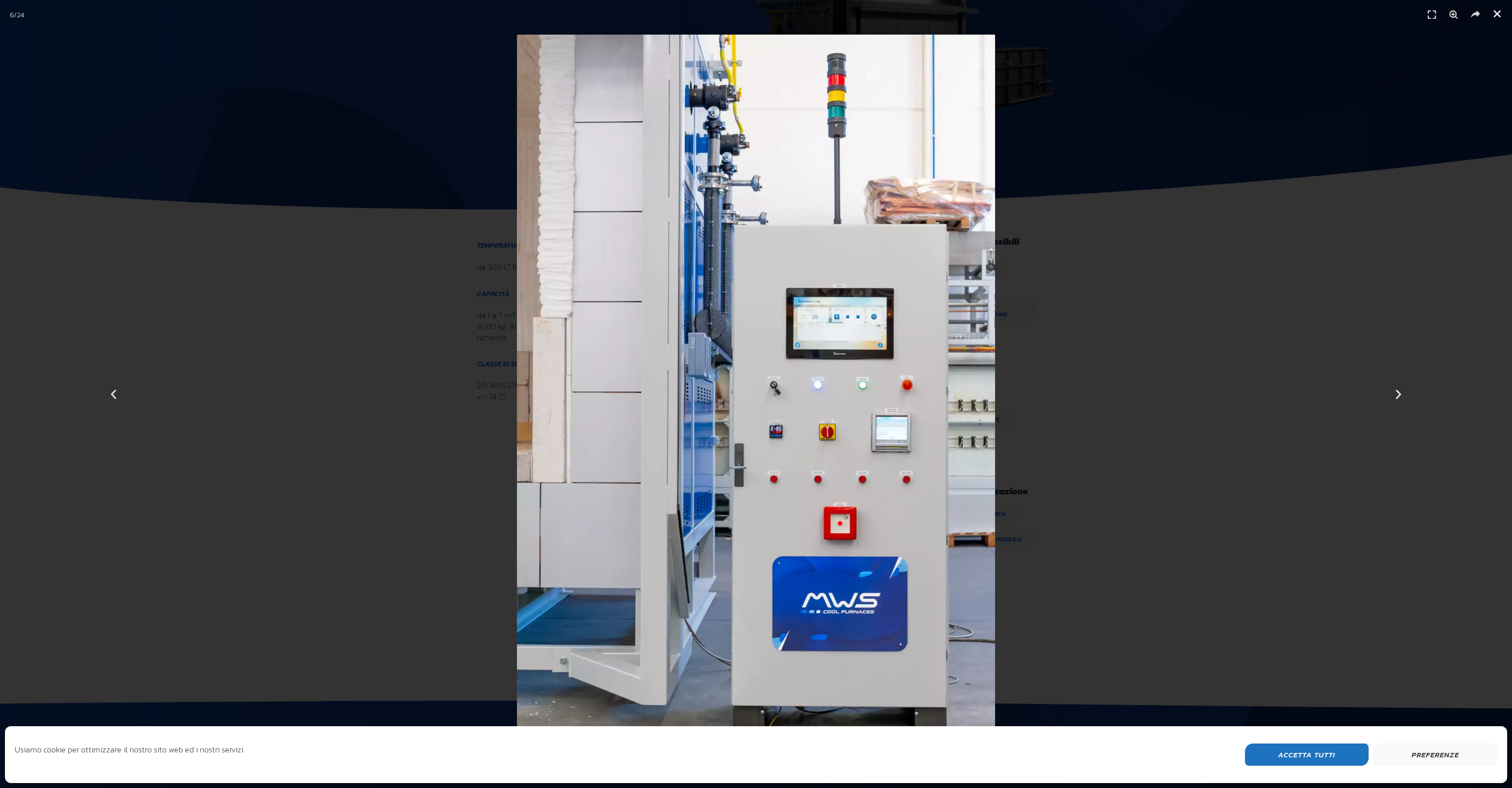
click at [1496, 16] on icon "Chiudi (Esc)" at bounding box center [1497, 13] width 10 height 10
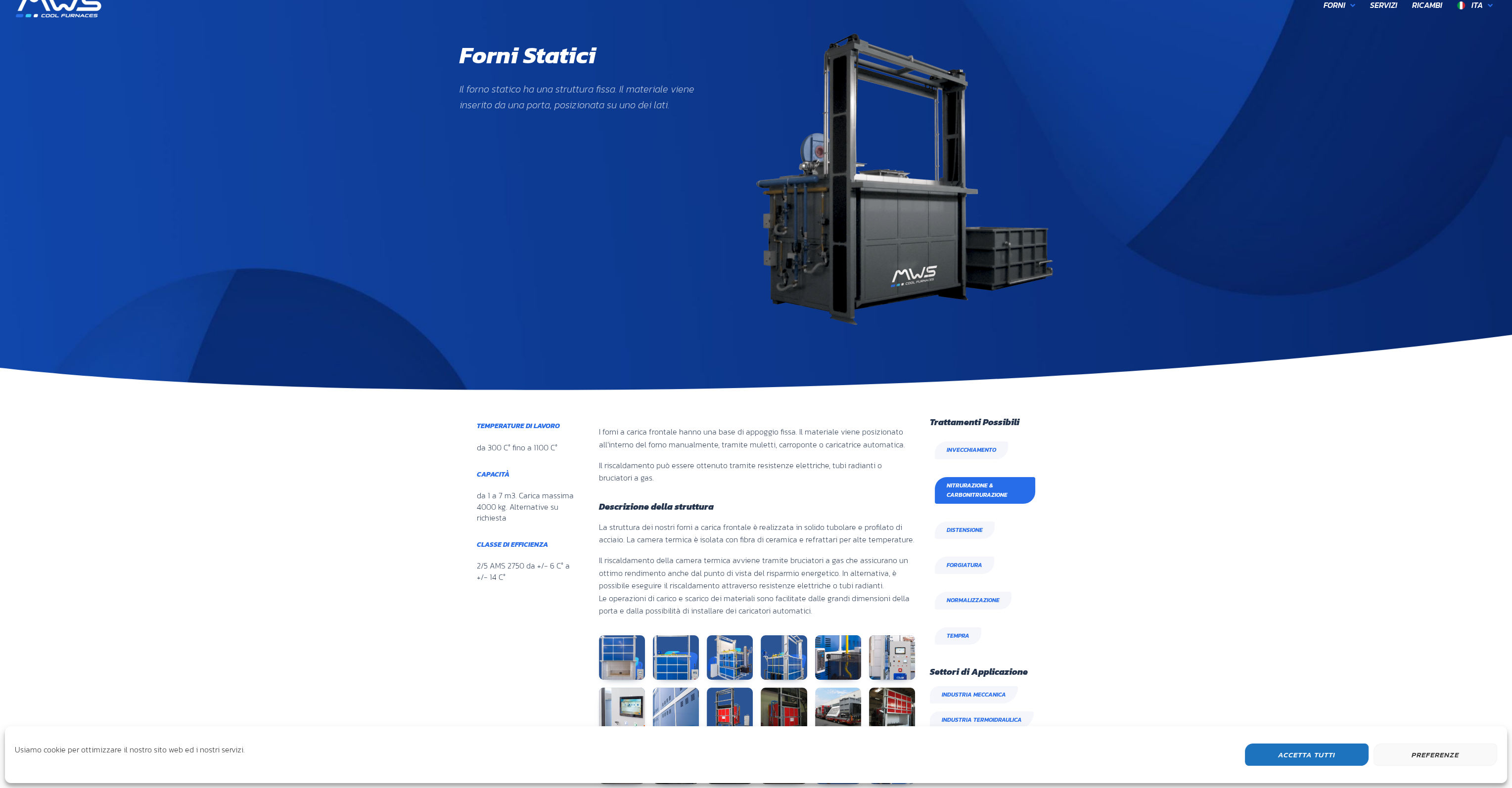
scroll to position [0, 0]
